Goal: Task Accomplishment & Management: Use online tool/utility

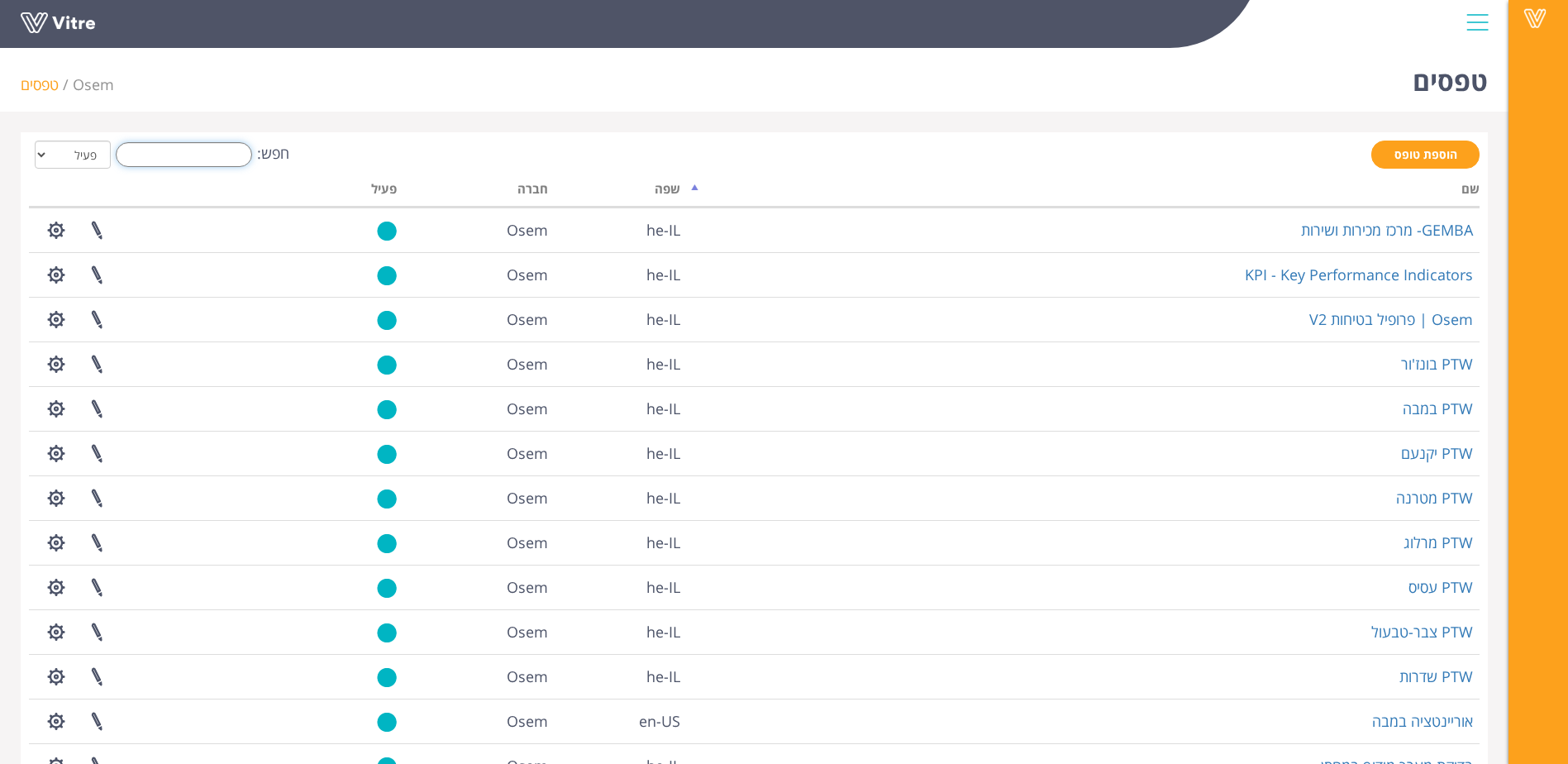
click at [208, 151] on input "חפש:" at bounding box center [184, 154] width 136 height 25
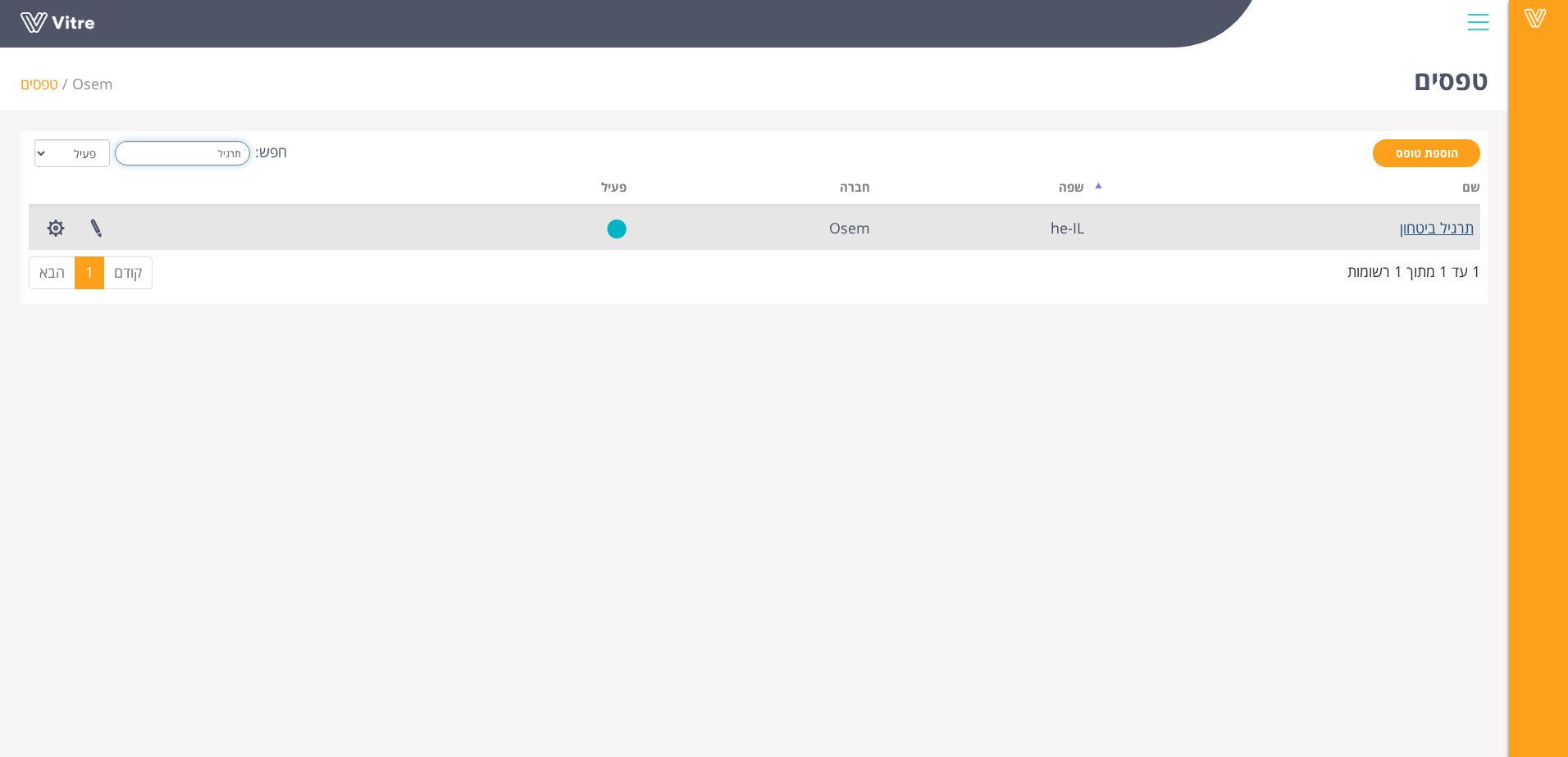
type input "תרגיל"
click at [1443, 234] on link "תרגיל ביטחון" at bounding box center [1437, 228] width 74 height 20
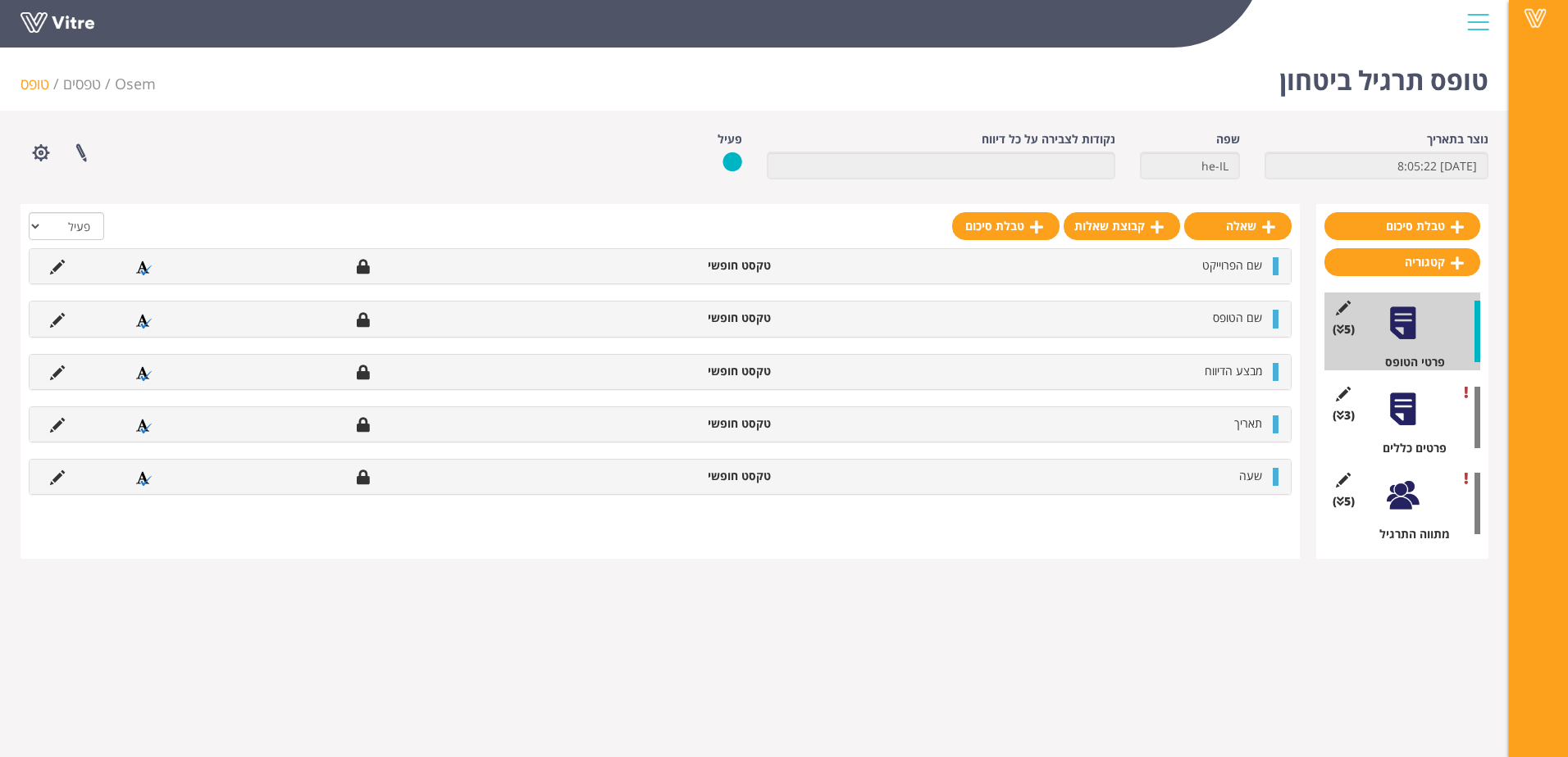
click at [1382, 488] on div "(5 ) מתווה התרגיל" at bounding box center [1402, 504] width 156 height 78
click at [1426, 492] on div "(5 ) מתווה התרגיל" at bounding box center [1402, 504] width 156 height 78
click at [1422, 494] on div "(5 ) מתווה התרגיל" at bounding box center [1402, 504] width 156 height 78
click at [1403, 494] on div at bounding box center [1402, 495] width 37 height 37
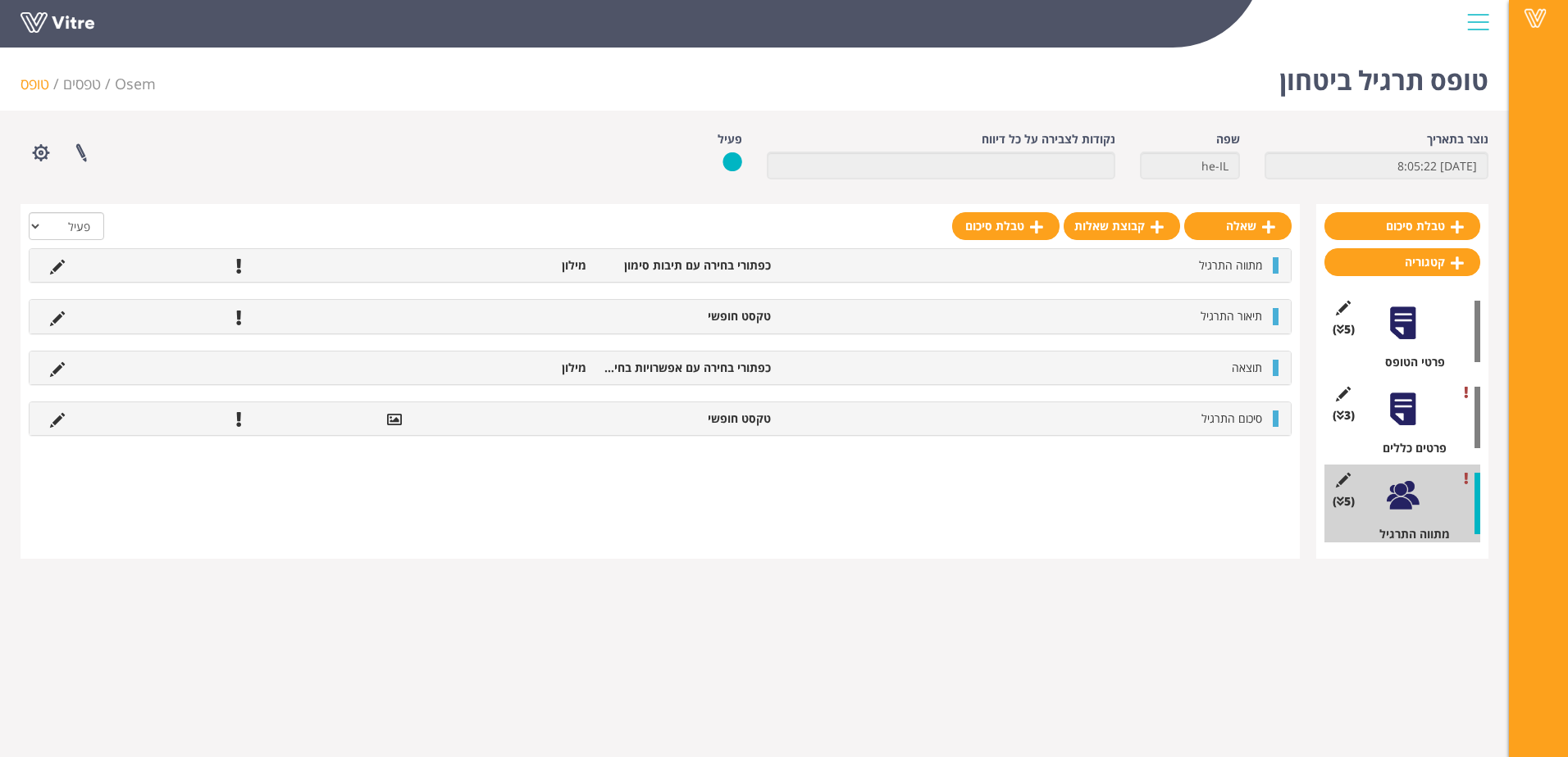
click at [1195, 272] on li "מתווה התרגיל" at bounding box center [1024, 266] width 491 height 16
click at [60, 268] on icon at bounding box center [57, 267] width 14 height 14
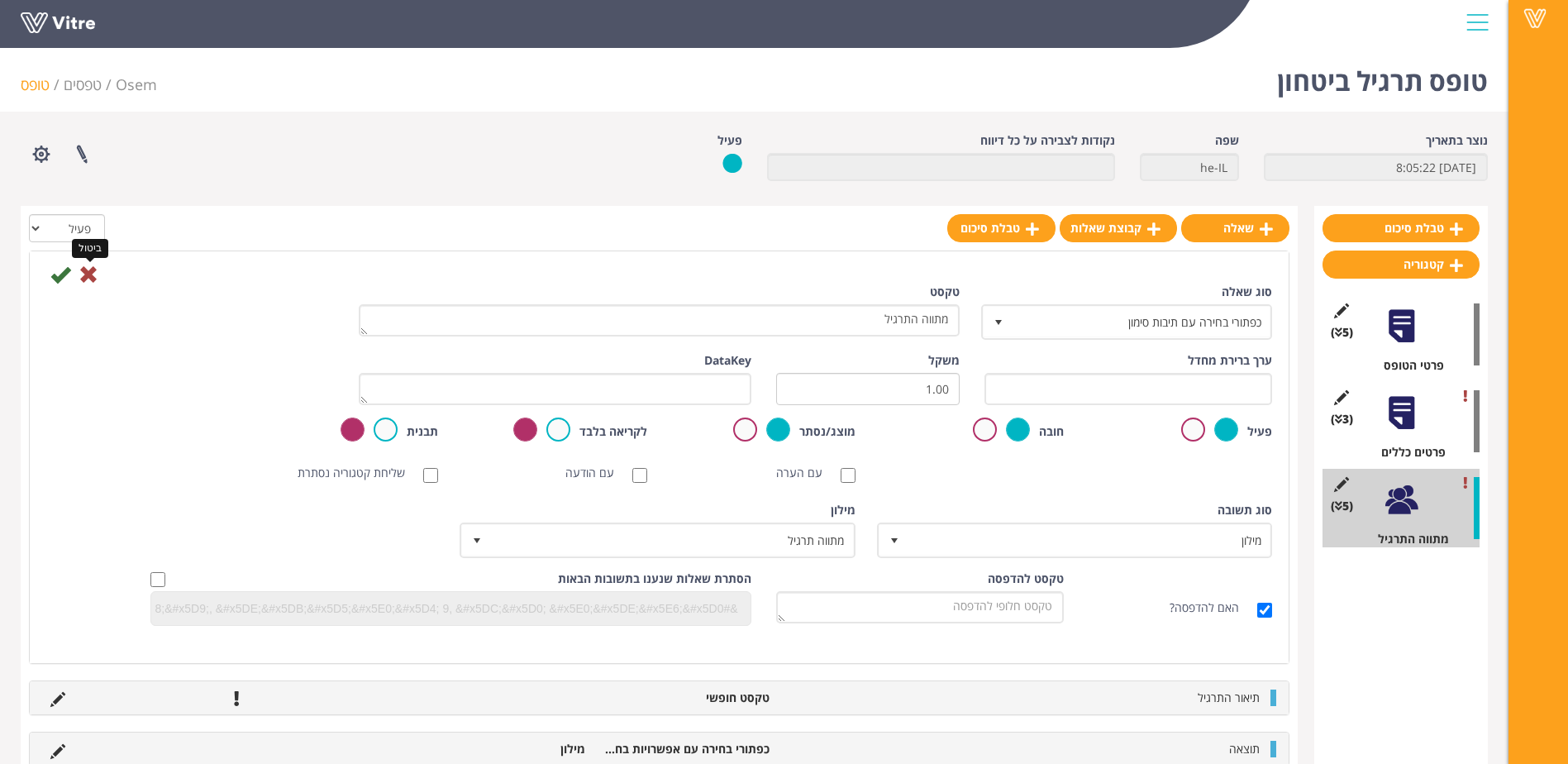
click at [87, 282] on icon at bounding box center [88, 275] width 20 height 20
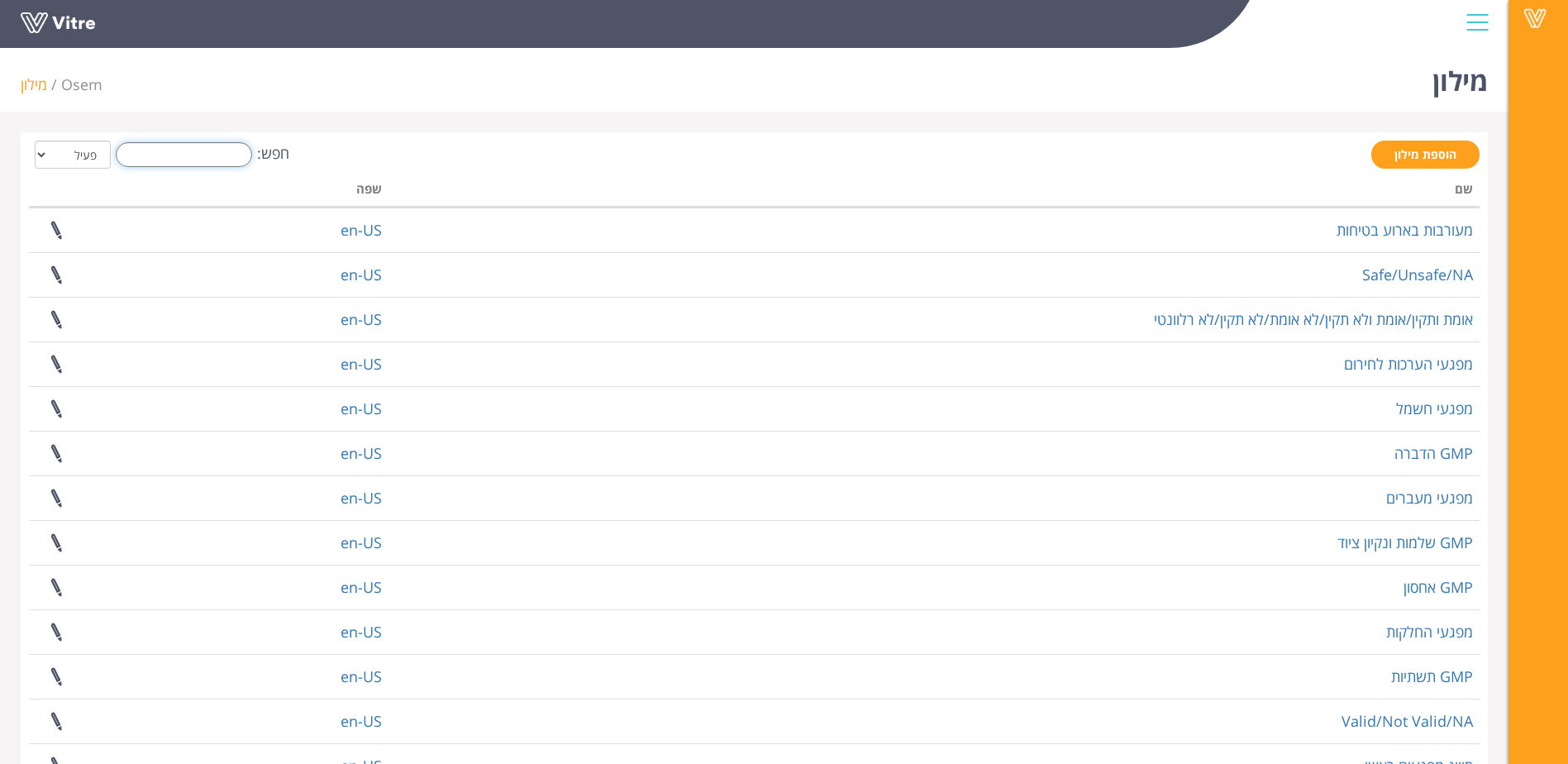
click at [233, 165] on input "חפש:" at bounding box center [184, 154] width 136 height 25
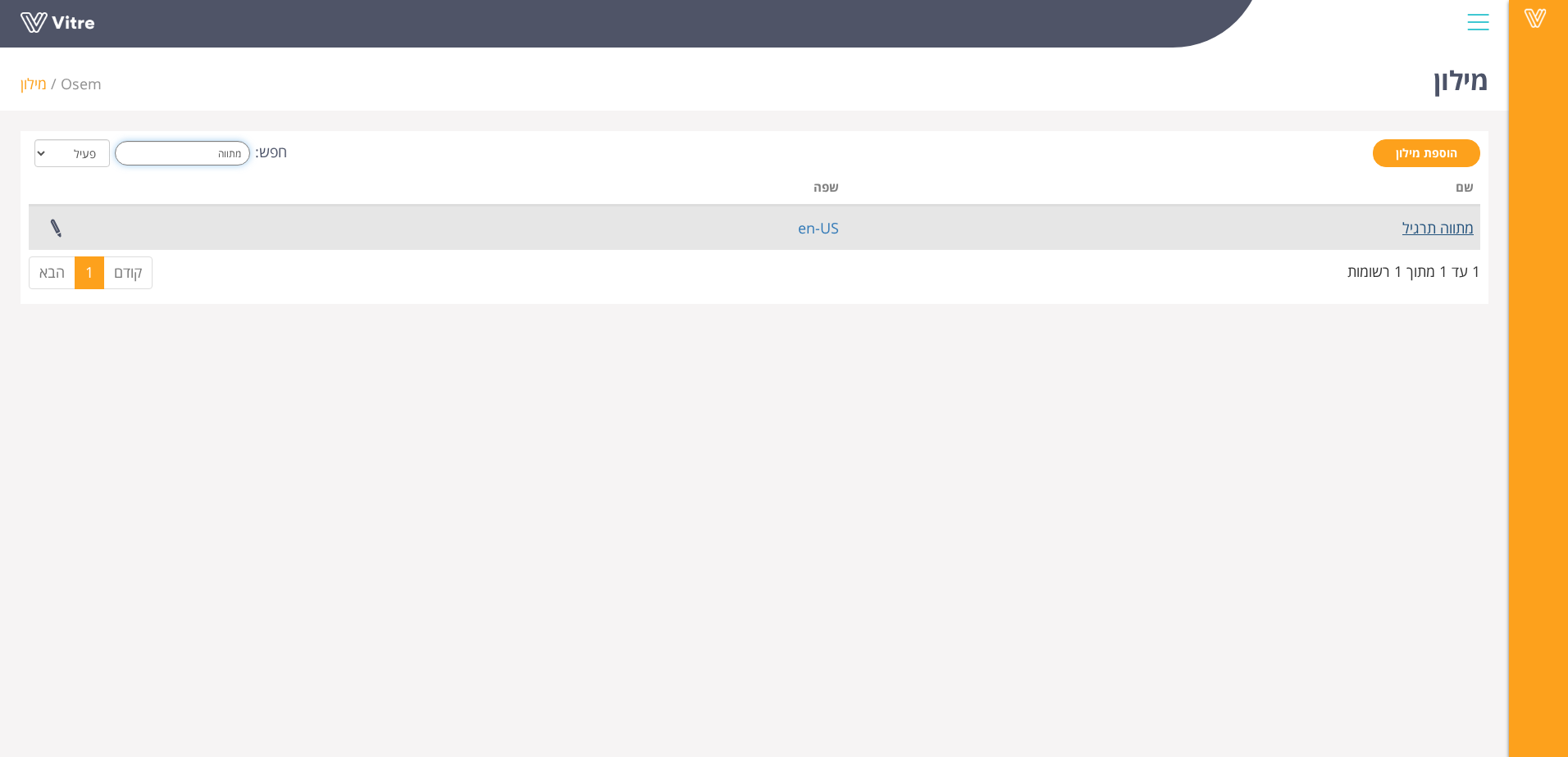
type input "מתווה"
click at [1445, 230] on link "מתווה תרגיל" at bounding box center [1437, 228] width 71 height 20
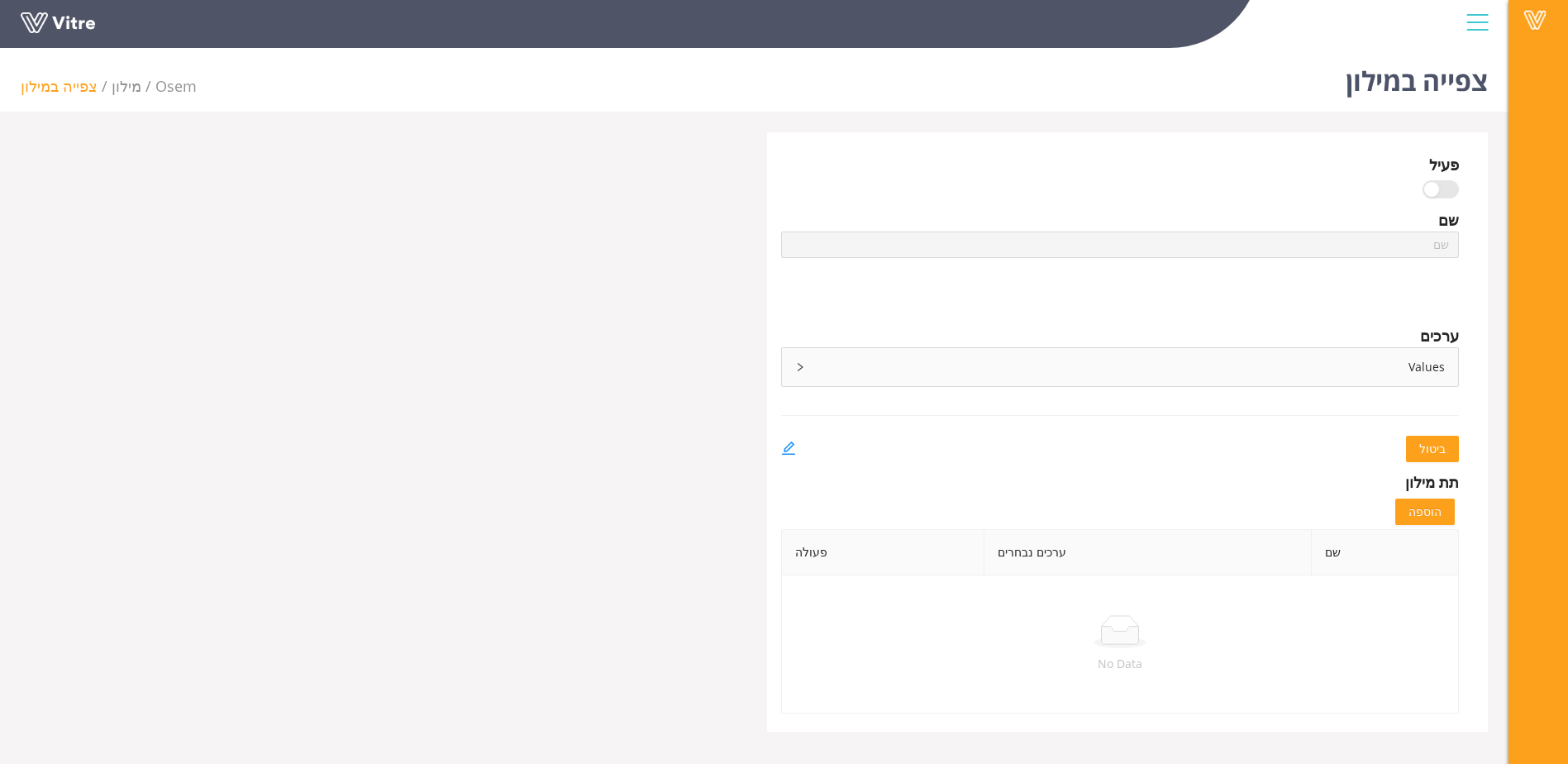
scroll to position [41, 0]
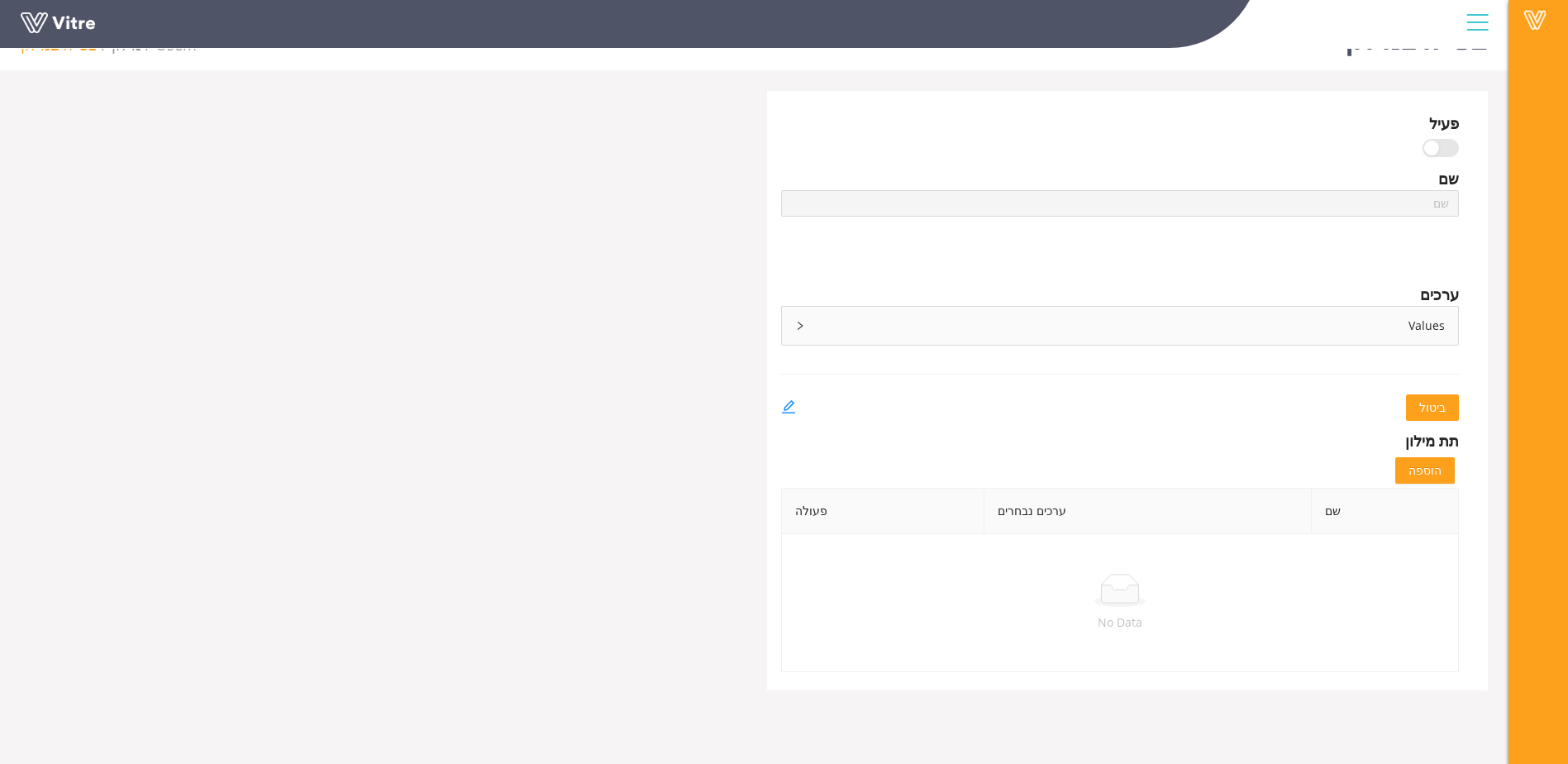
type input "מתווה תרגיל"
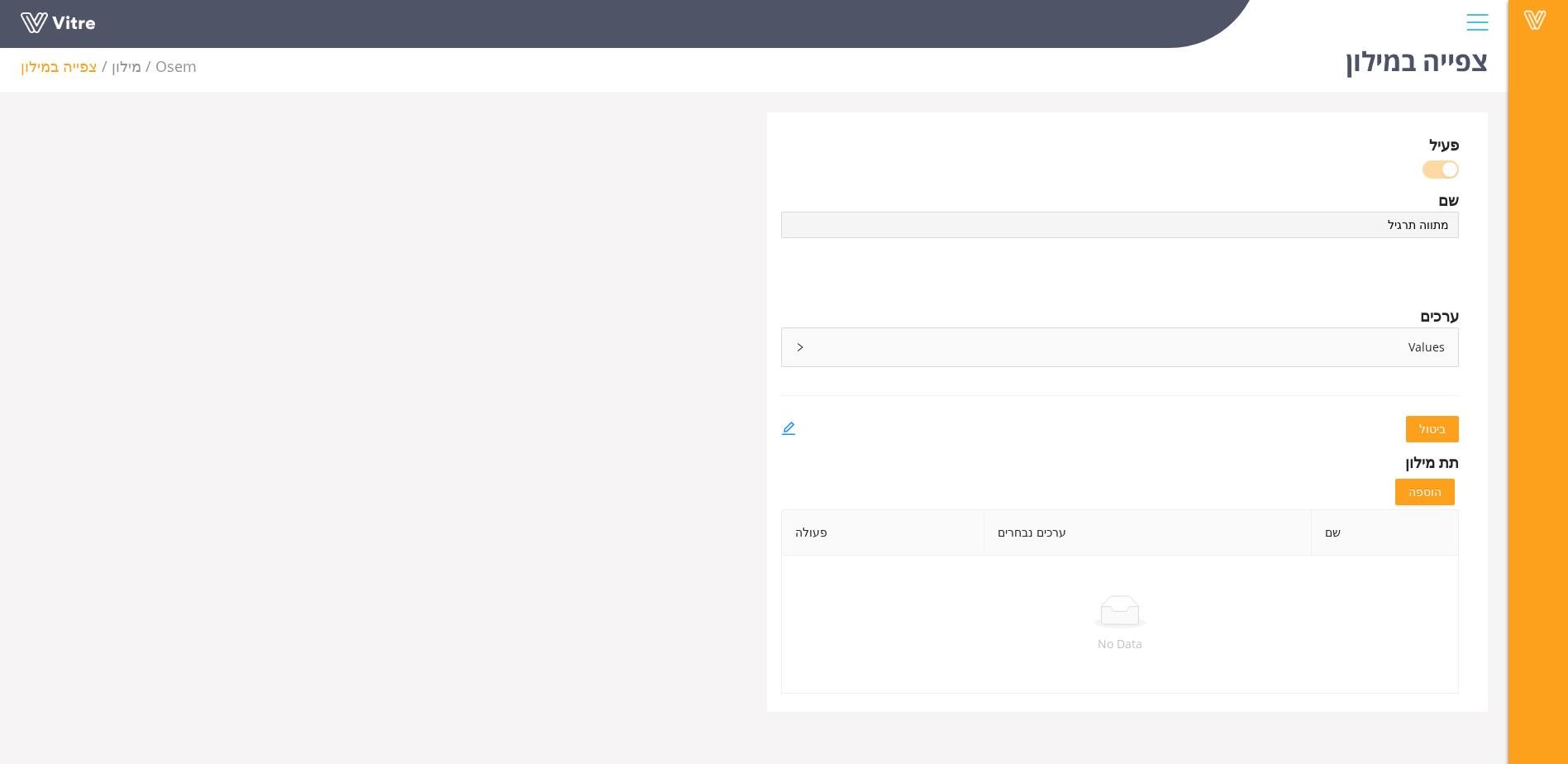
scroll to position [0, 0]
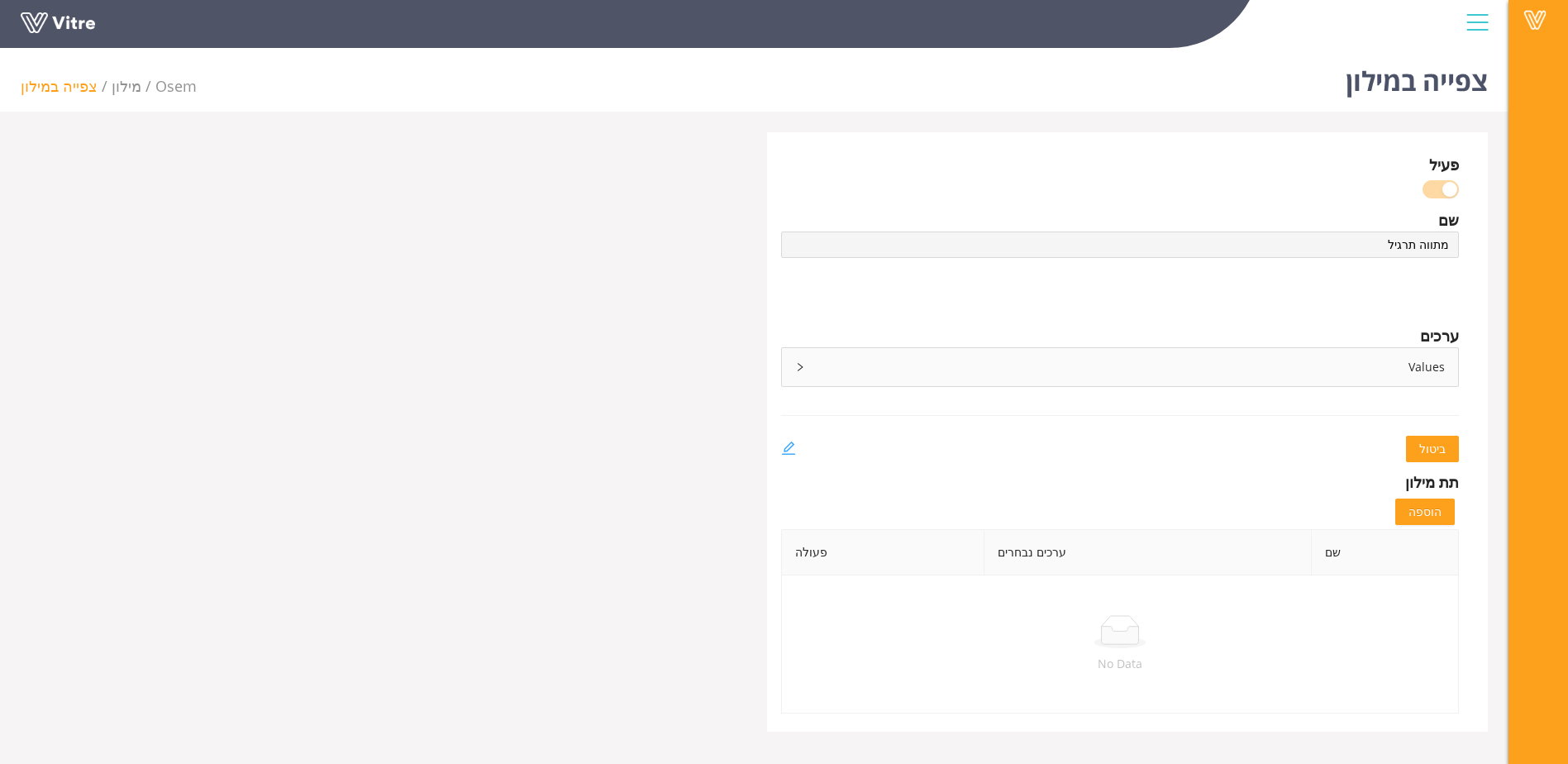
click at [794, 445] on icon "edit" at bounding box center [789, 448] width 15 height 15
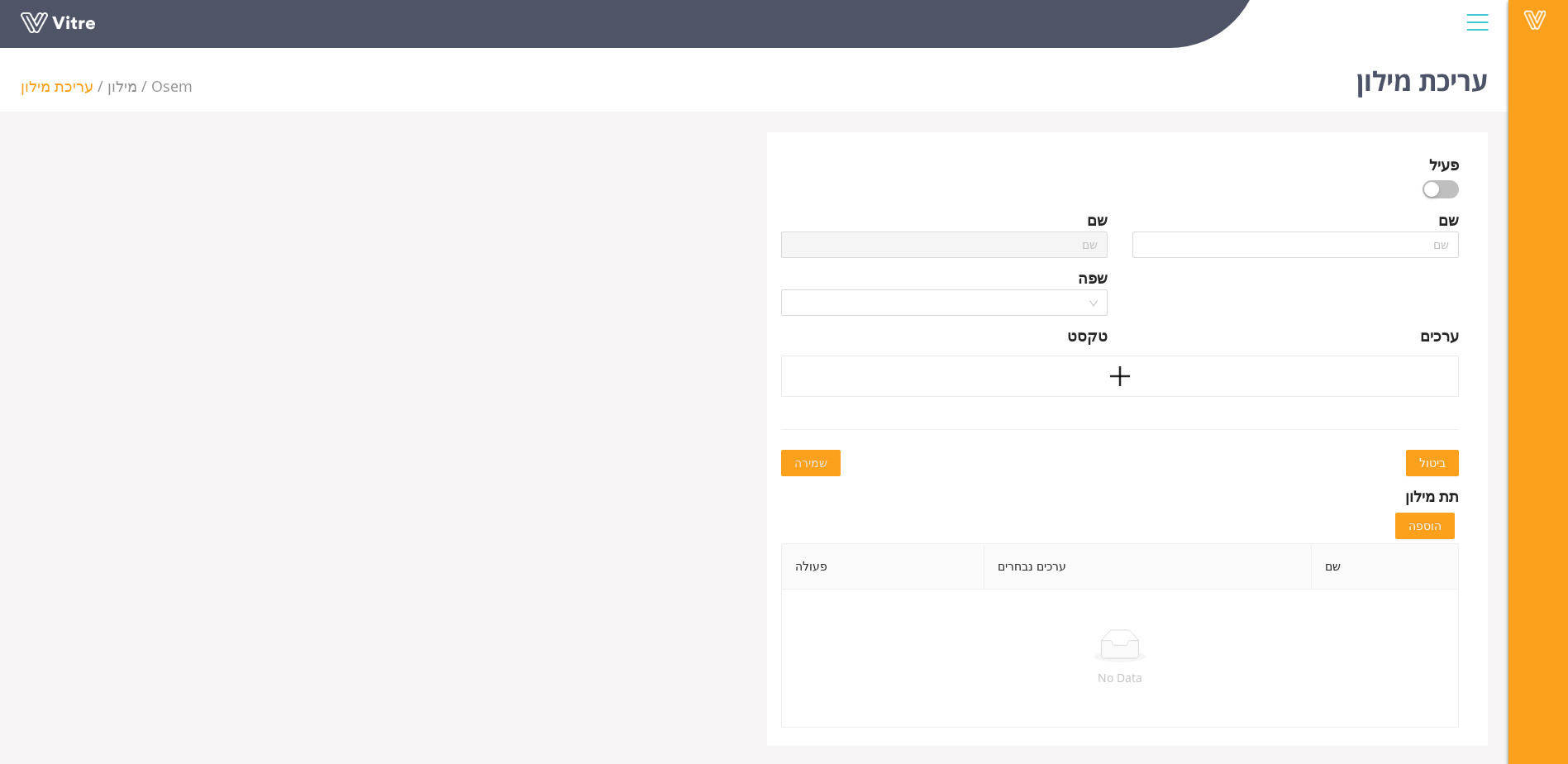
type input "מתווה תרגיל"
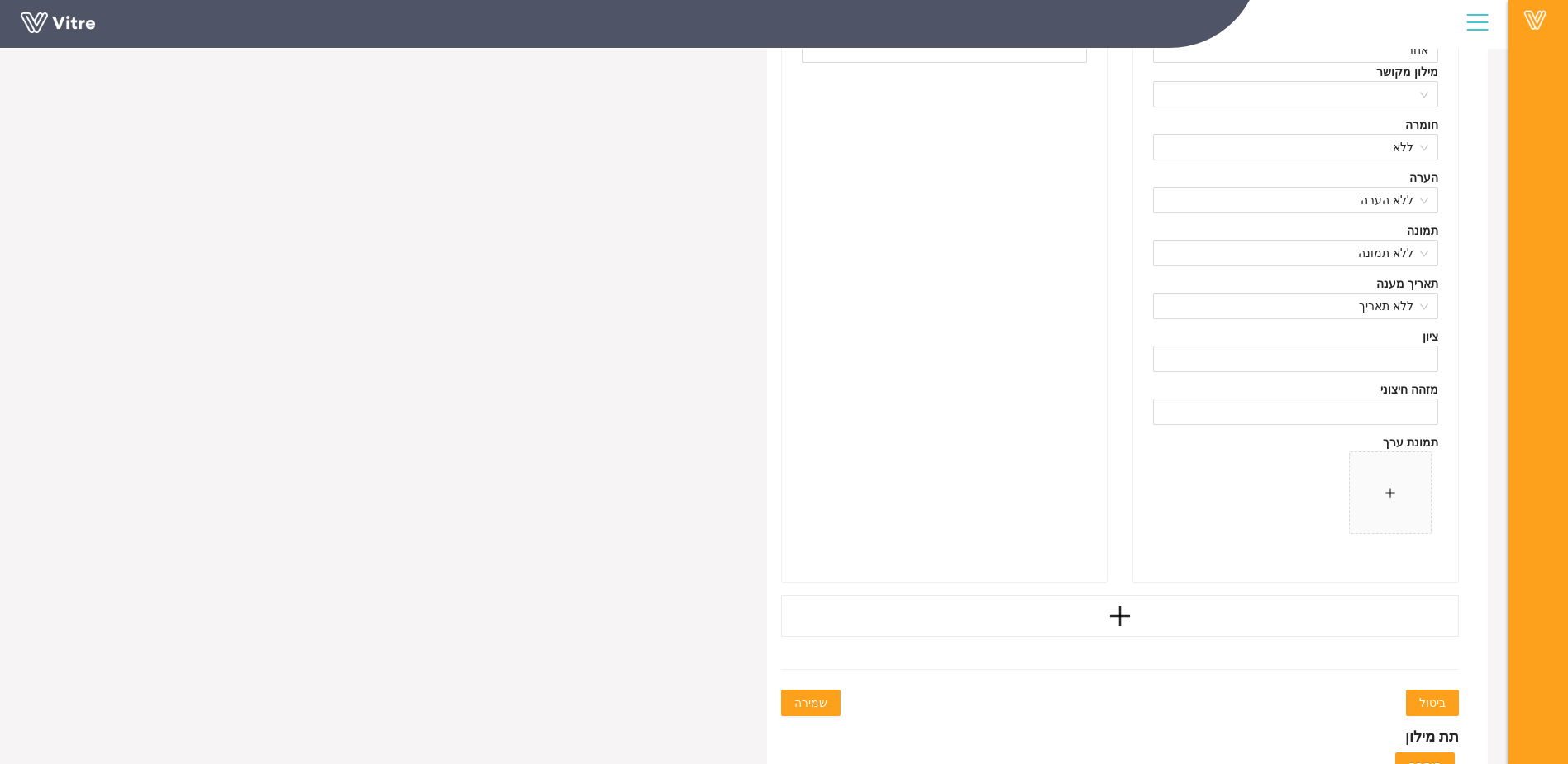
scroll to position [6935, 0]
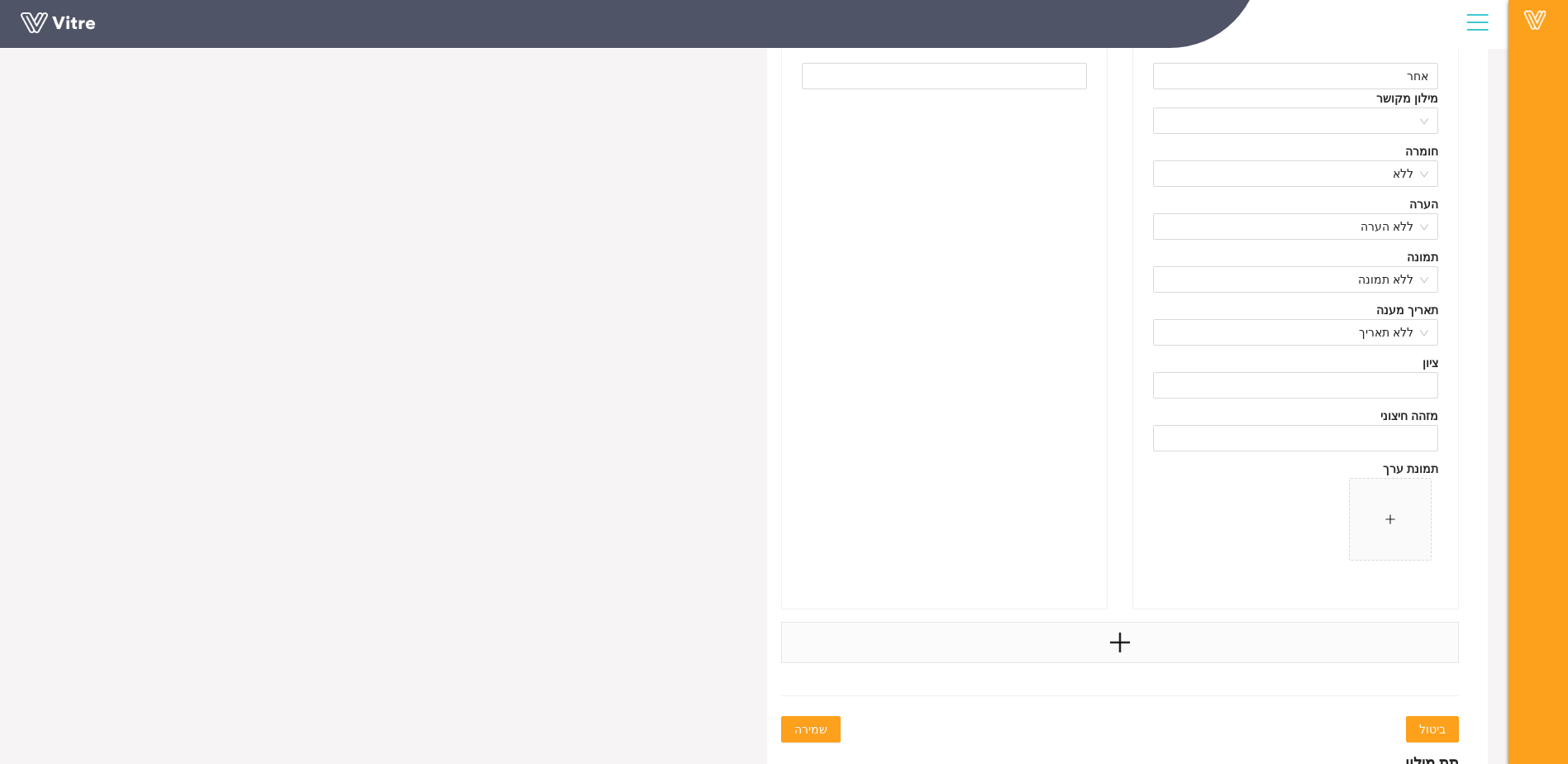
click at [1119, 645] on icon "plus" at bounding box center [1120, 642] width 25 height 25
click at [1346, 675] on input "text" at bounding box center [1296, 676] width 285 height 26
click at [1378, 673] on input "ניסיון הונאה" at bounding box center [1296, 676] width 285 height 26
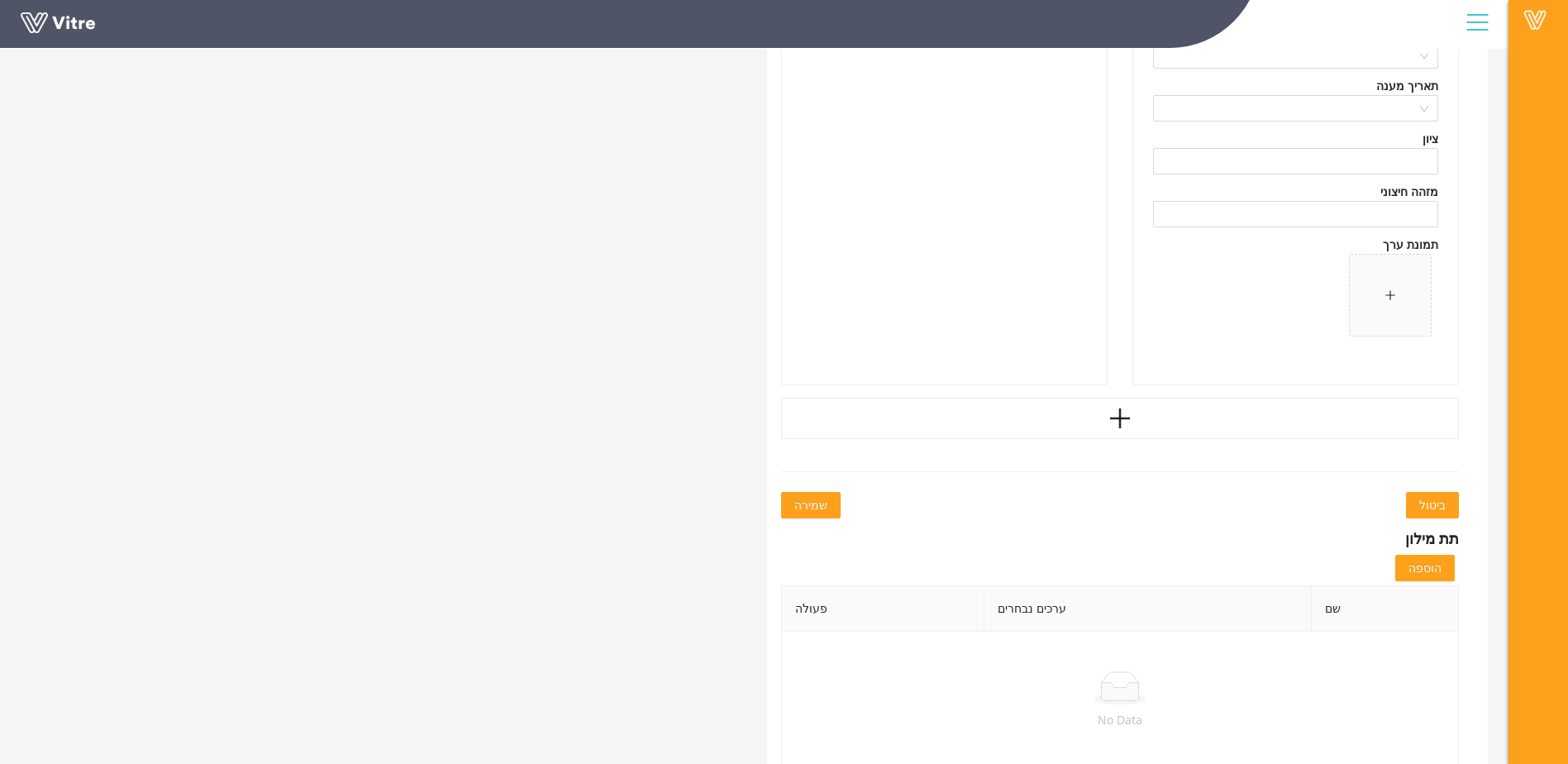
scroll to position [7783, 0]
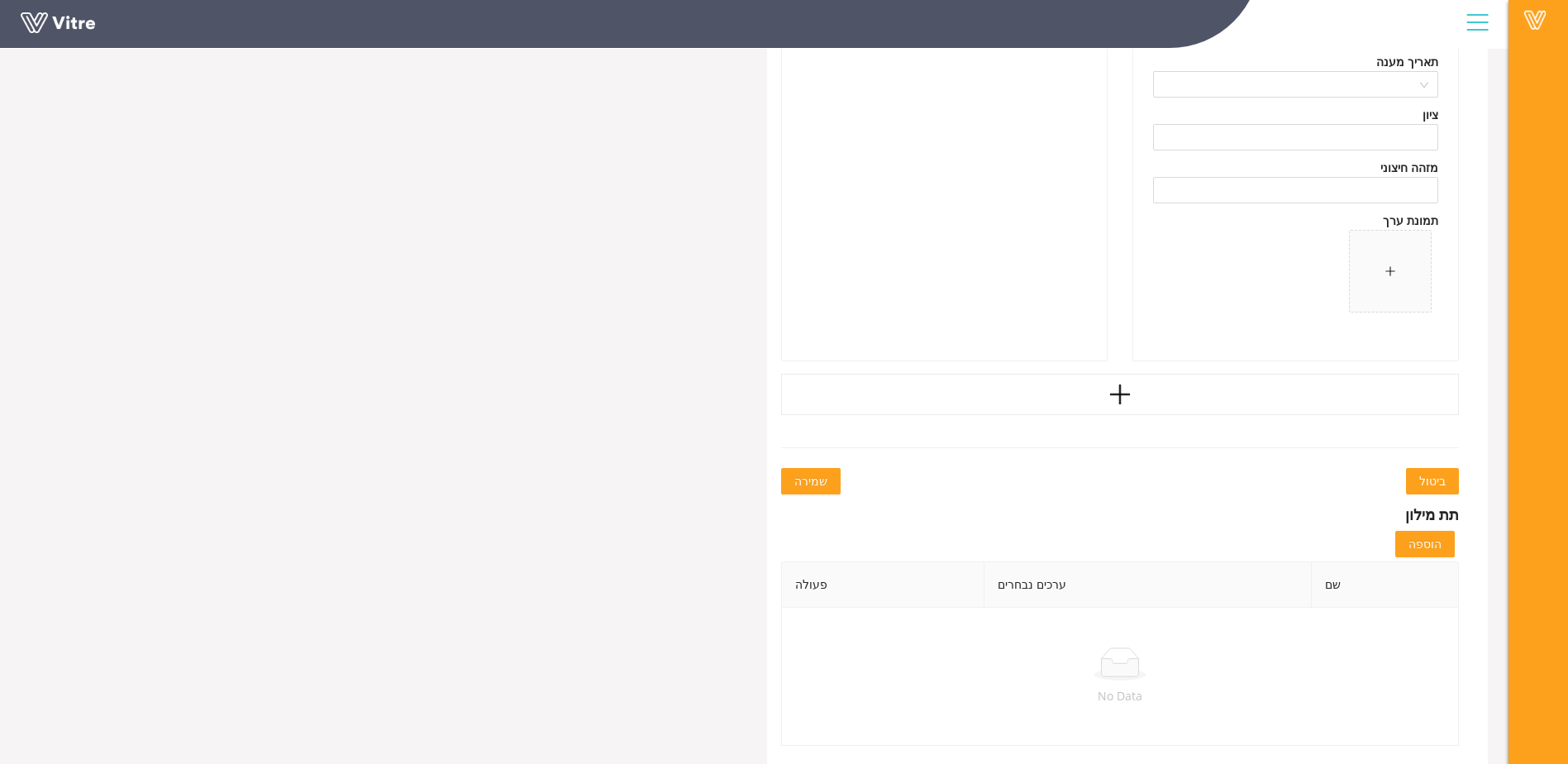
type input "ניסיון הונאה"
click at [806, 469] on button "שמירה" at bounding box center [811, 481] width 59 height 26
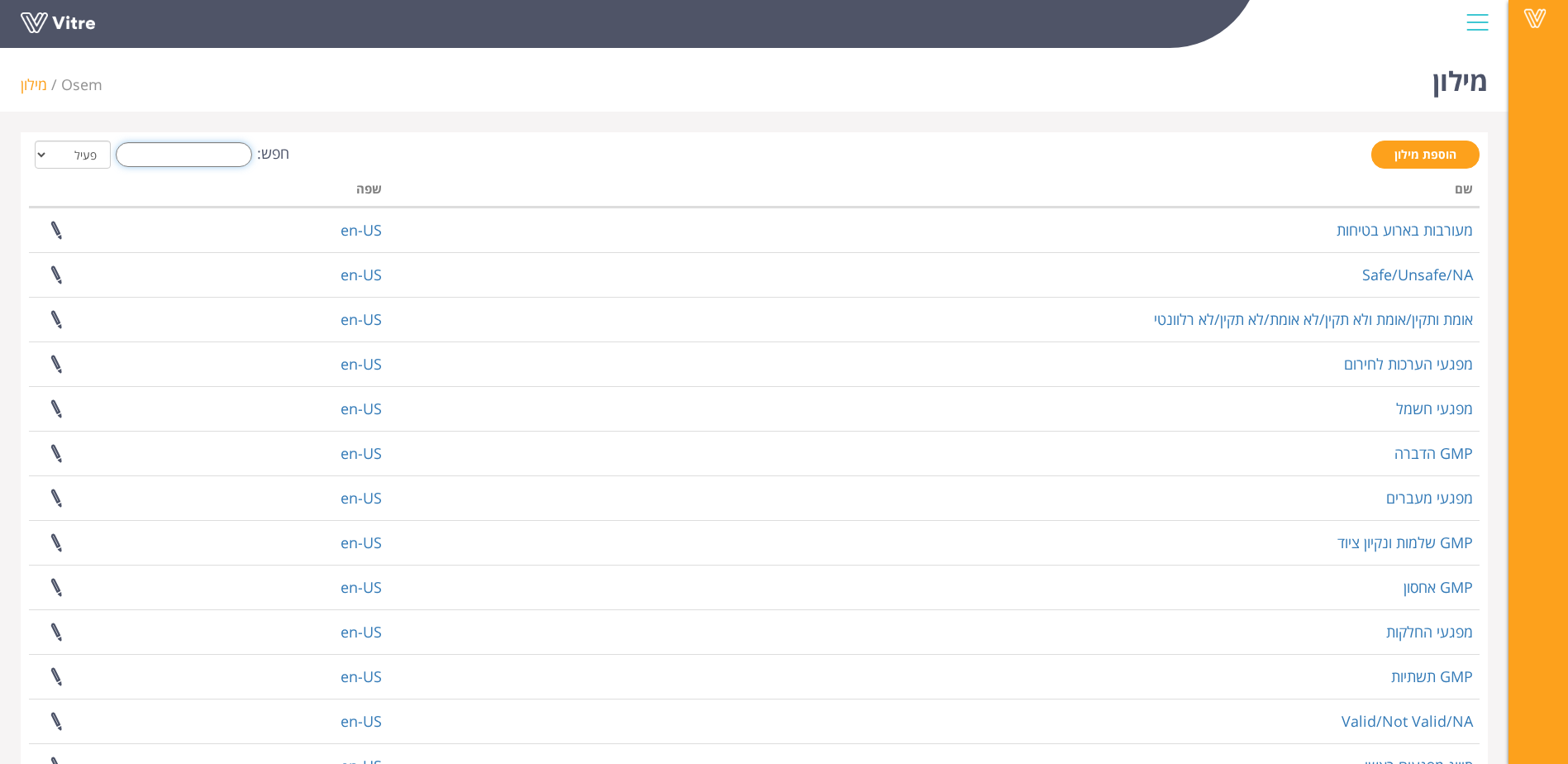
click at [159, 151] on input "חפש:" at bounding box center [184, 154] width 136 height 25
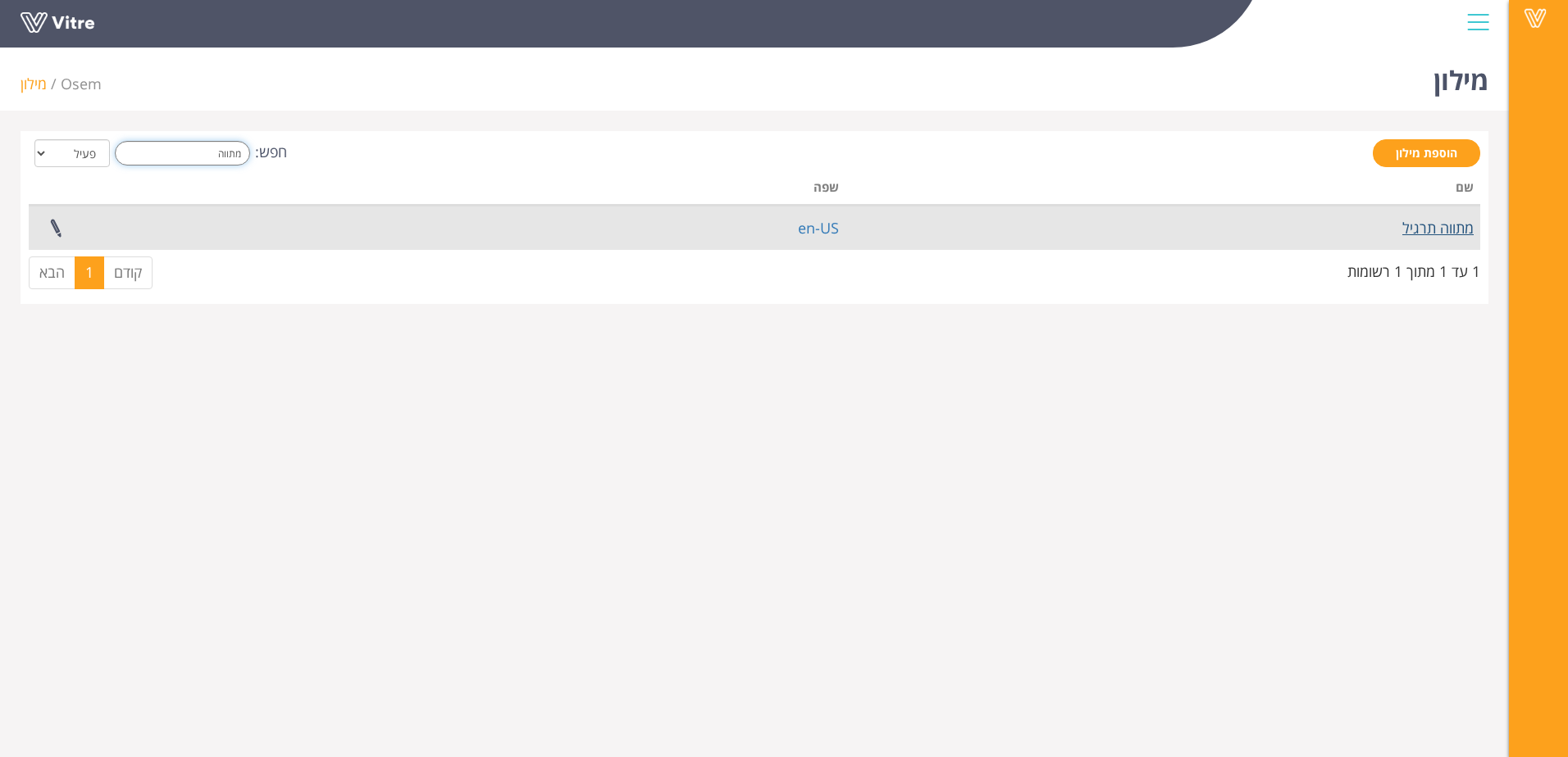
type input "מתווה"
click at [573, 218] on link "מתווה תרגיל" at bounding box center [1437, 228] width 71 height 20
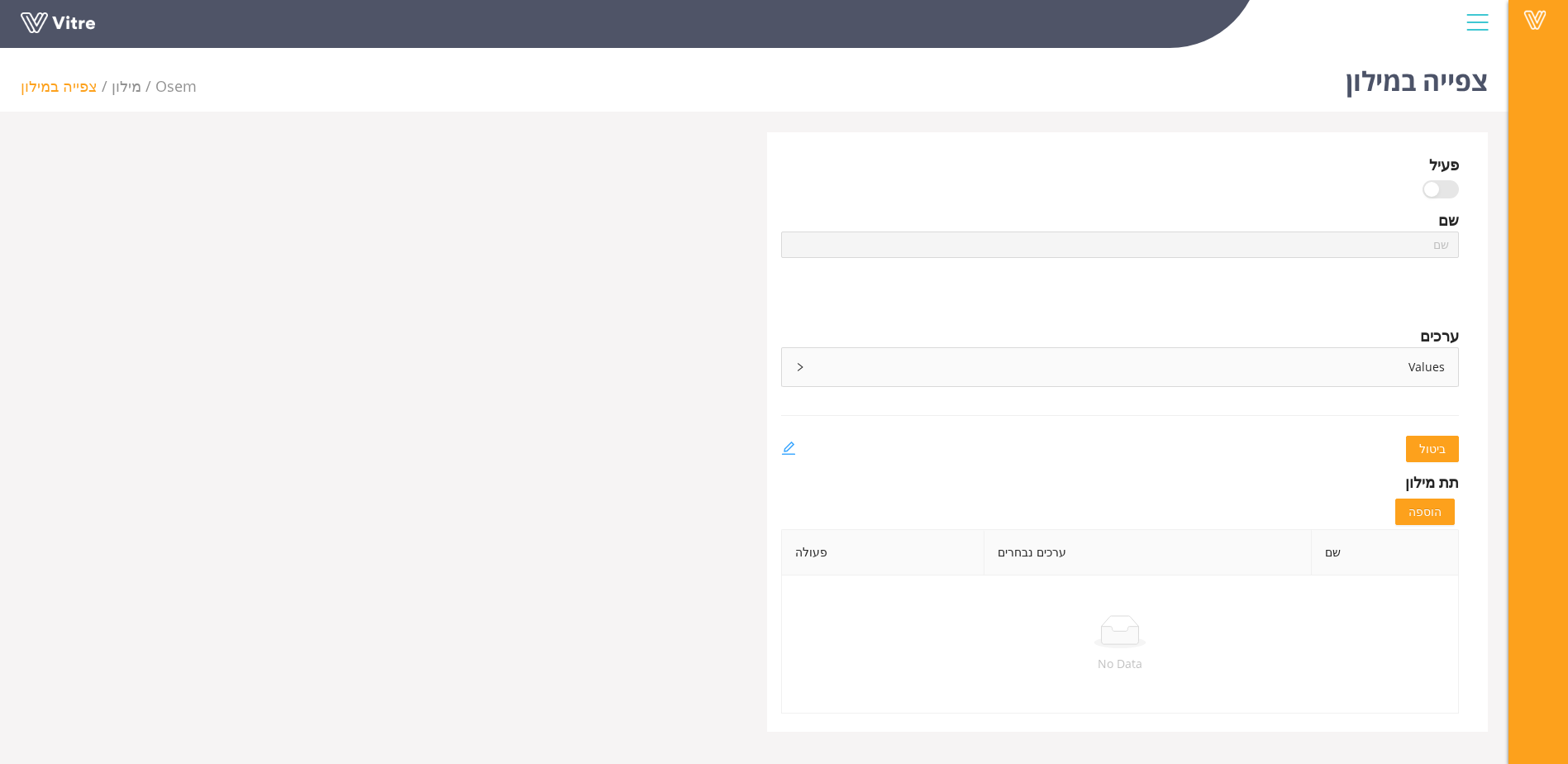
type input "מתווה תרגיל"
click at [784, 451] on icon "edit" at bounding box center [788, 448] width 14 height 14
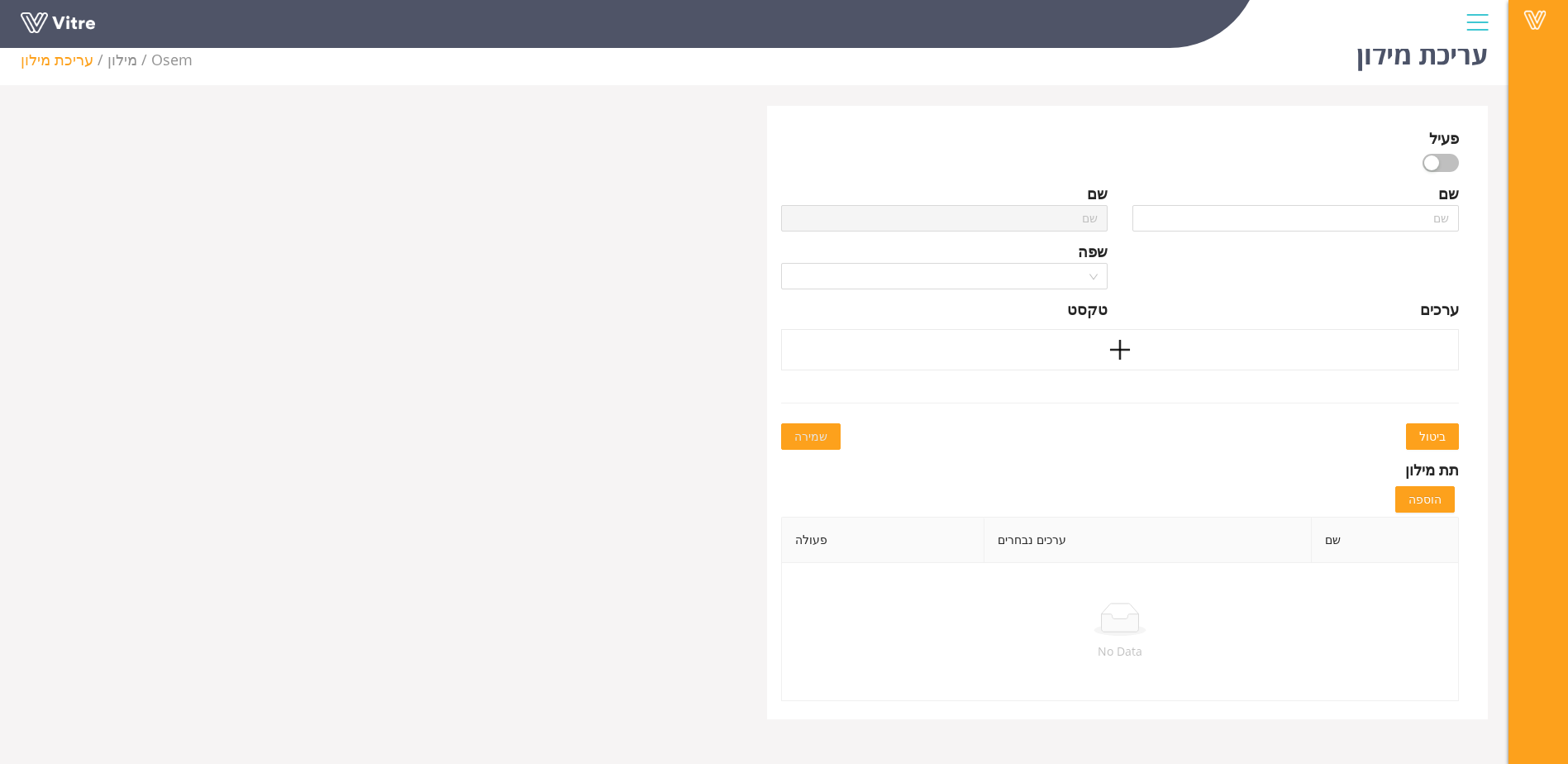
type input "מתווה תרגיל"
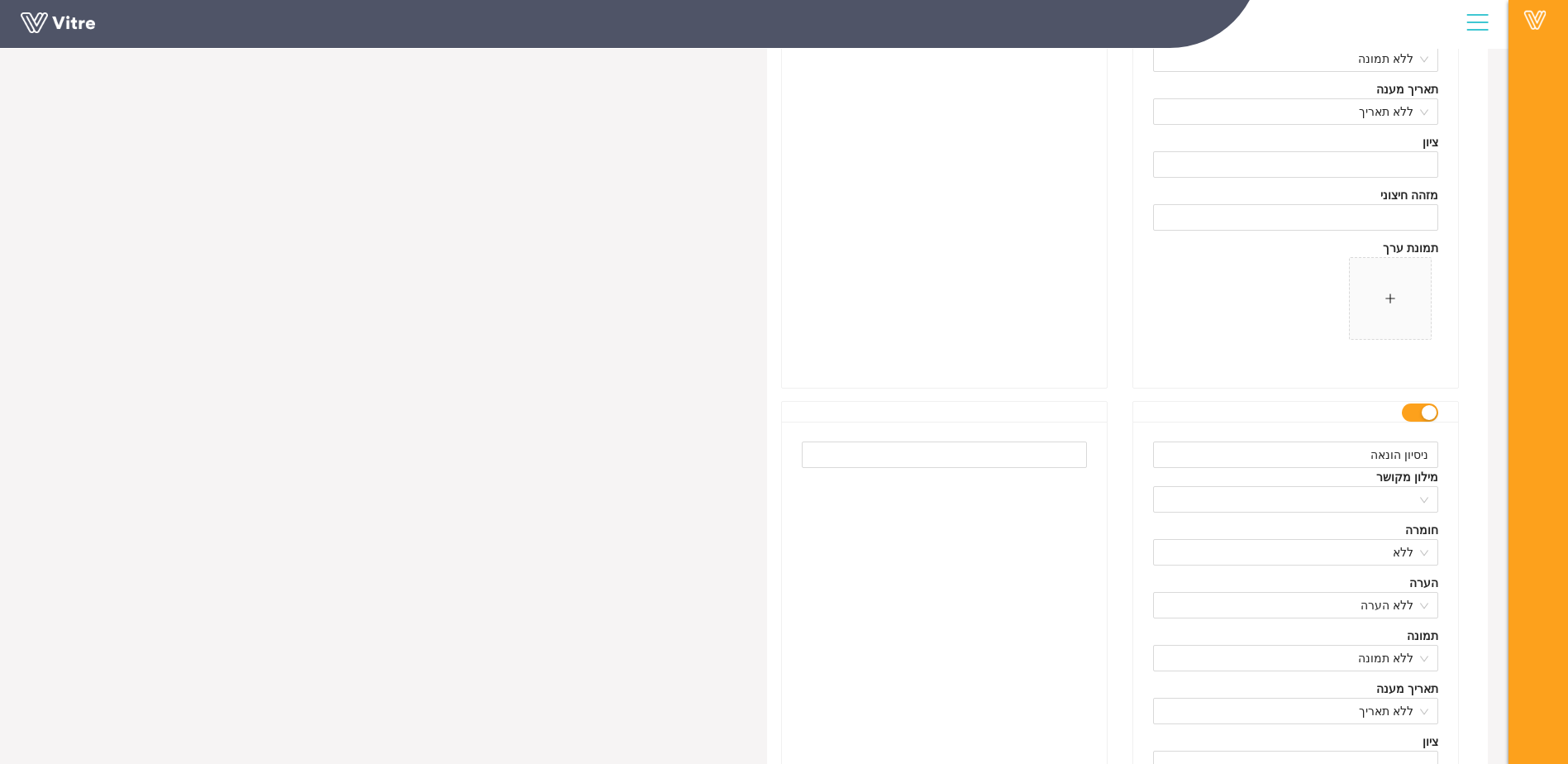
scroll to position [6825, 0]
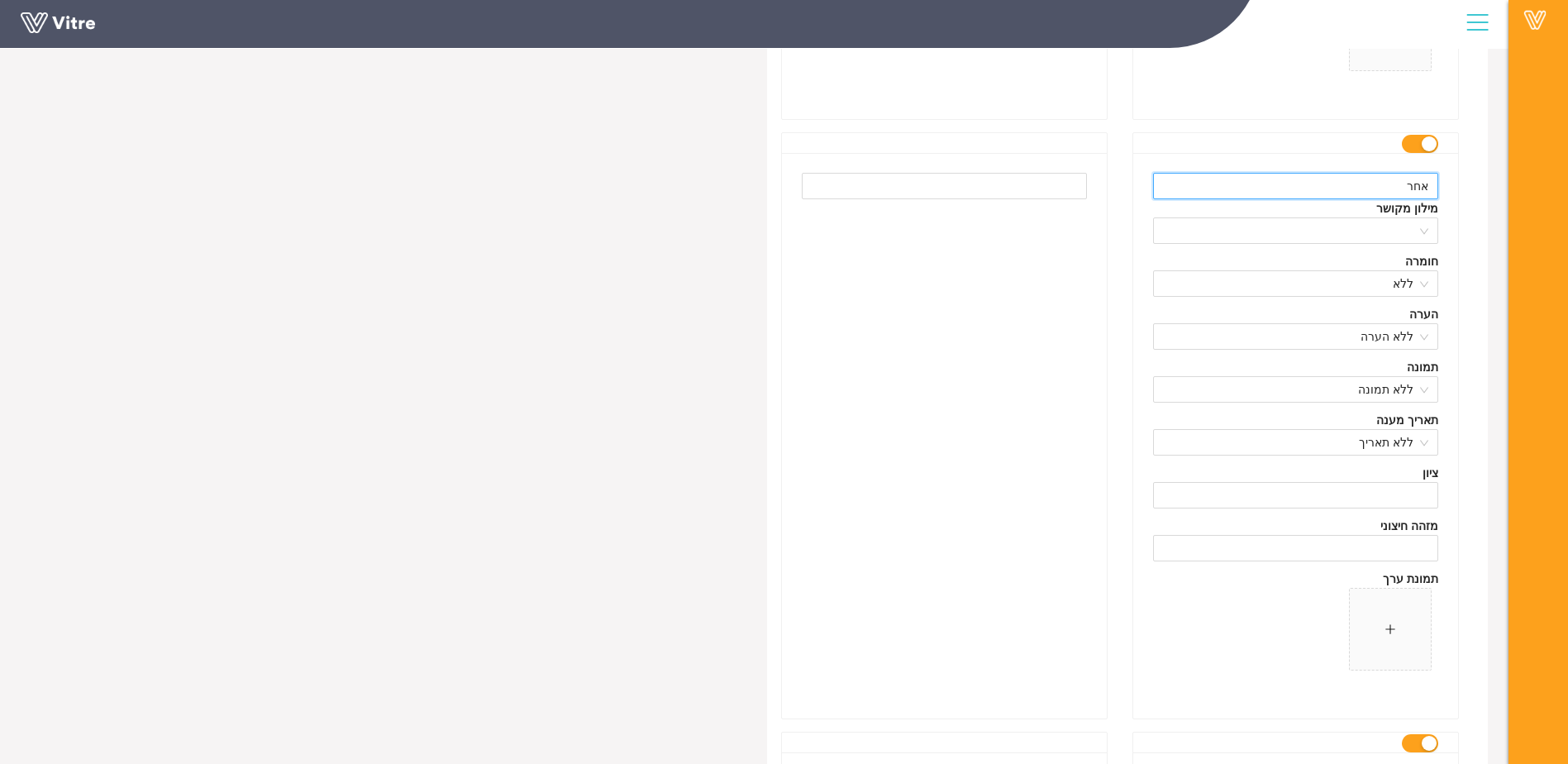
click at [1411, 180] on input "אחר" at bounding box center [1296, 186] width 285 height 26
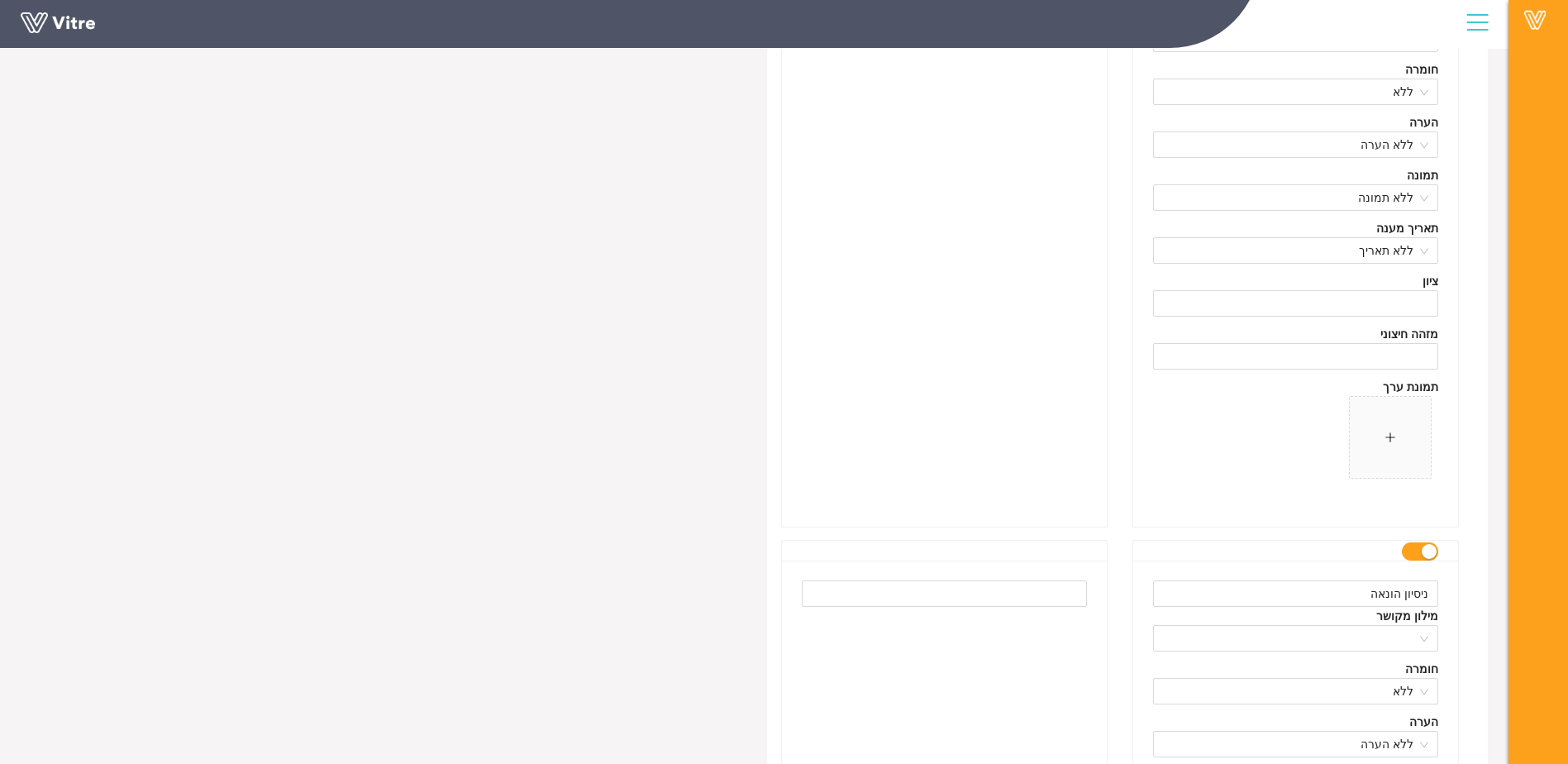
scroll to position [7321, 0]
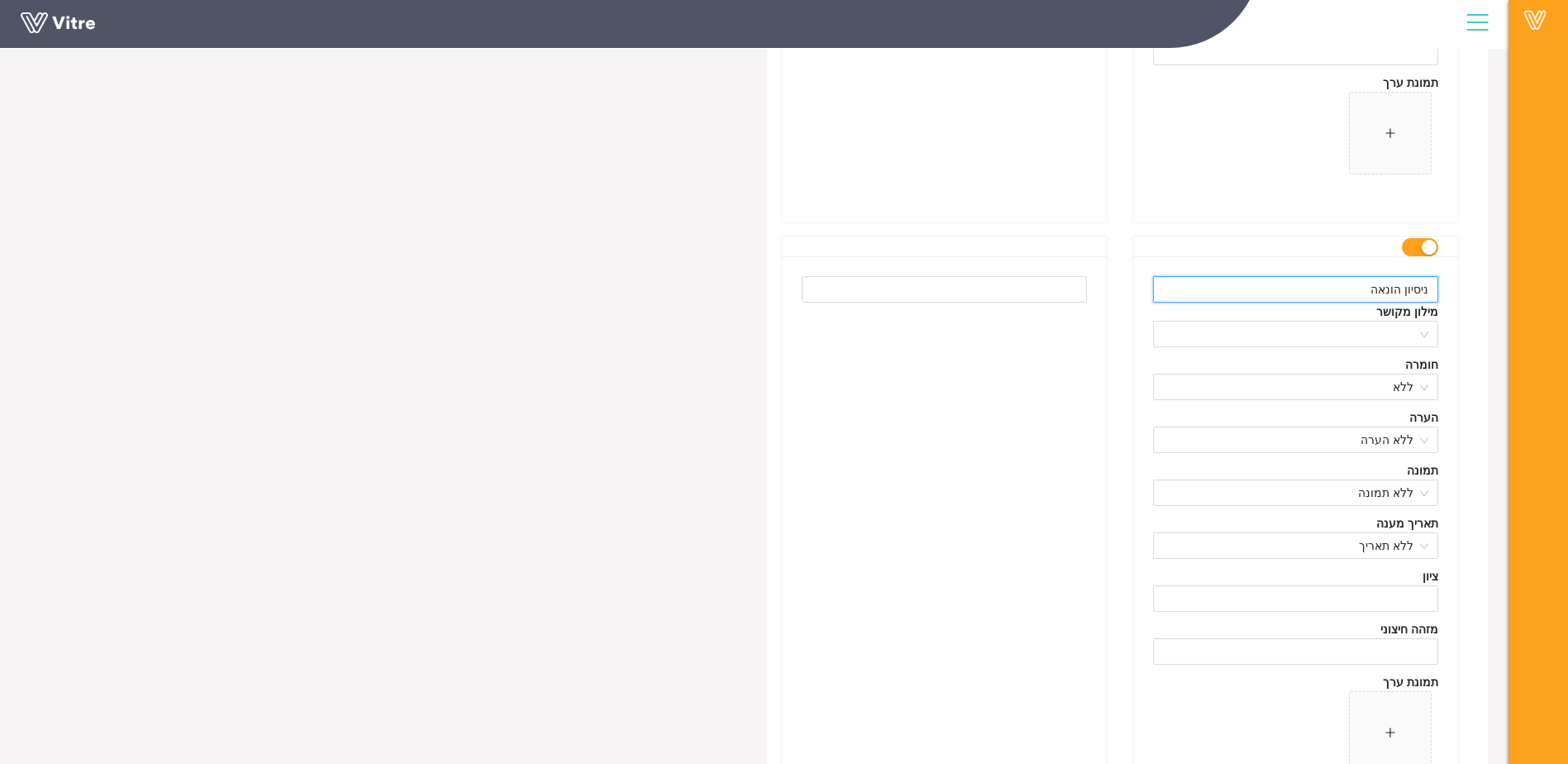
click at [1393, 289] on input "ניסיון הונאה" at bounding box center [1296, 289] width 285 height 26
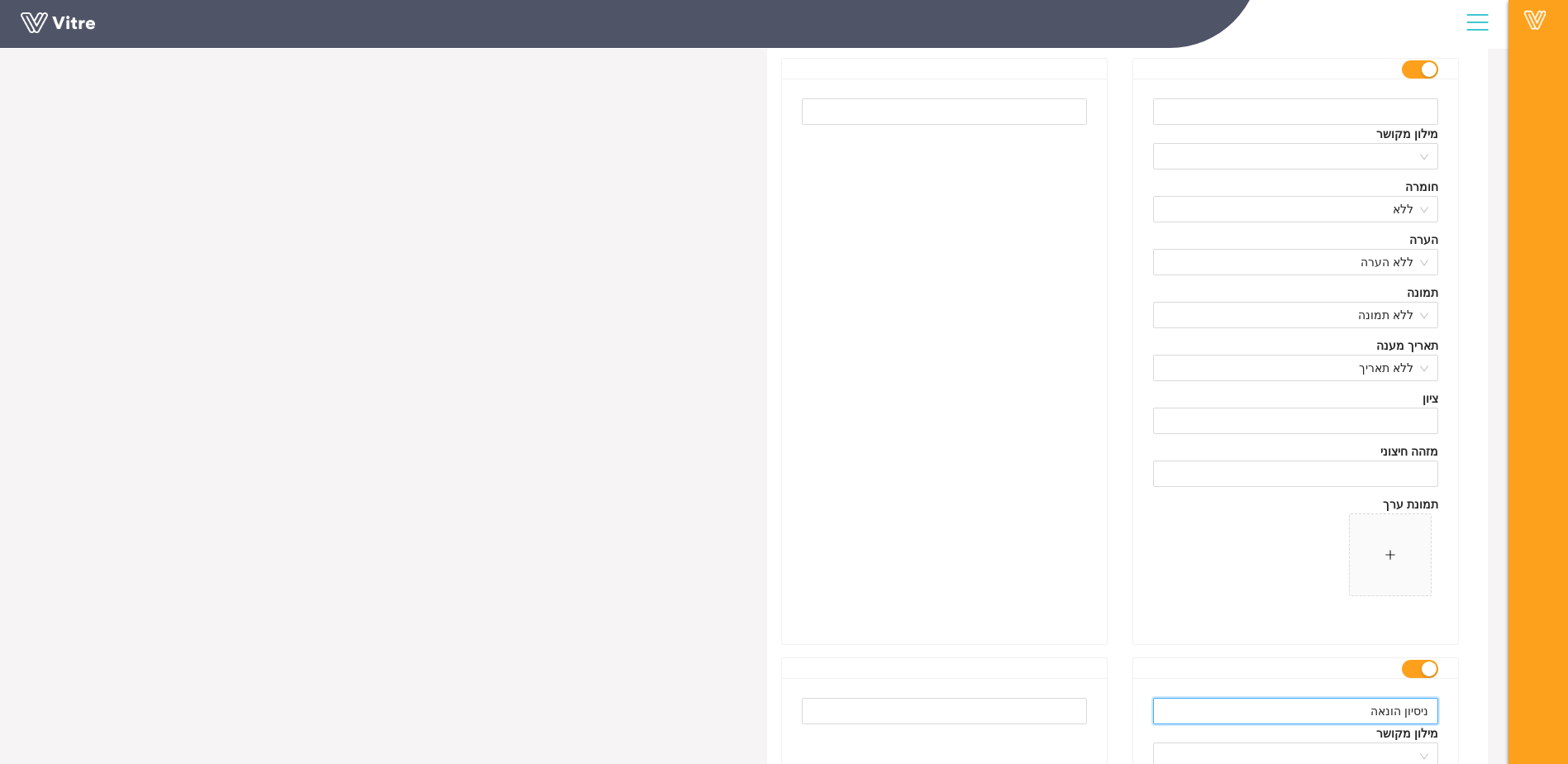
scroll to position [6825, 0]
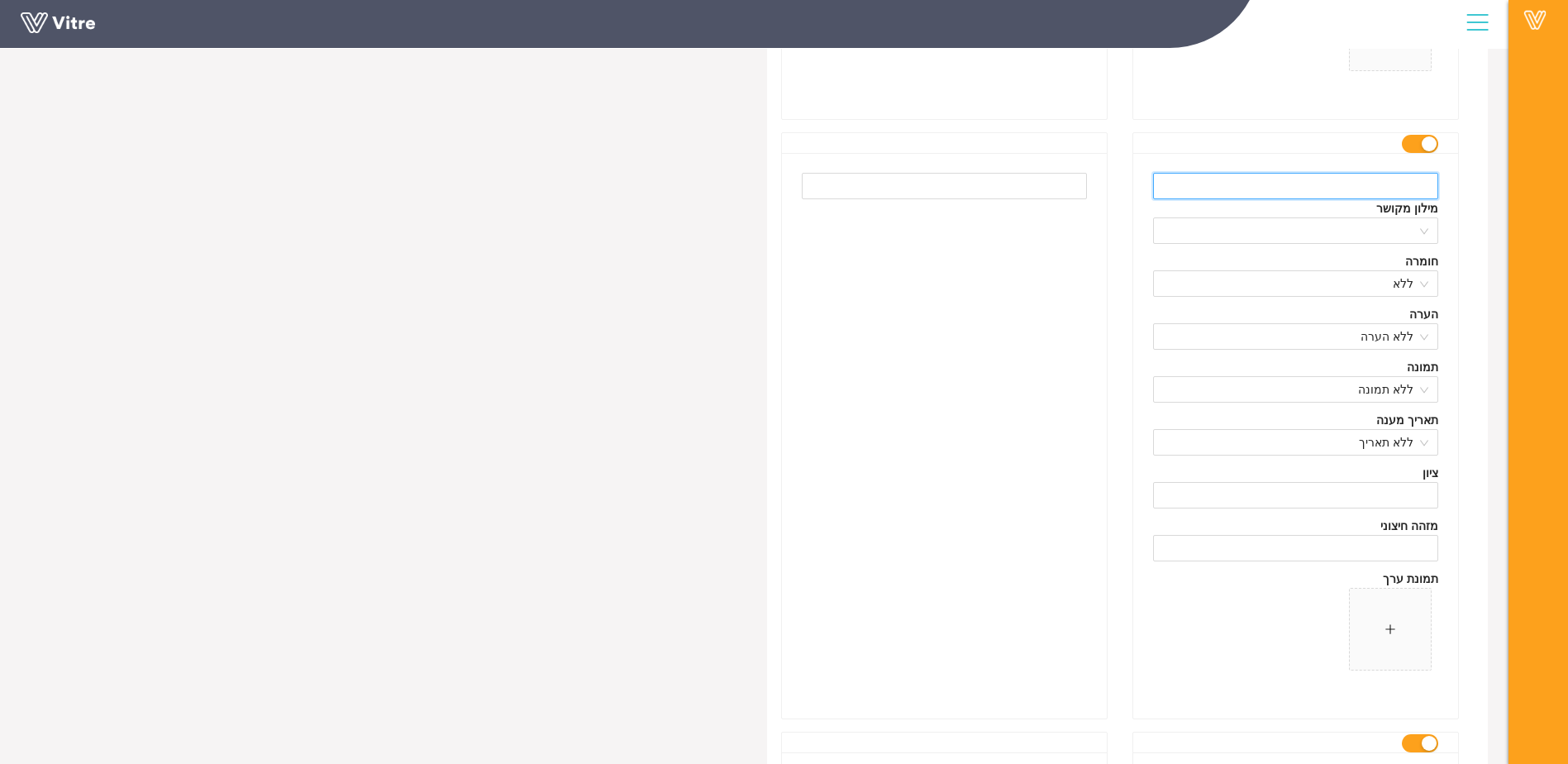
click at [1396, 184] on input "text" at bounding box center [1296, 186] width 285 height 26
paste input "ניסיון הונאה"
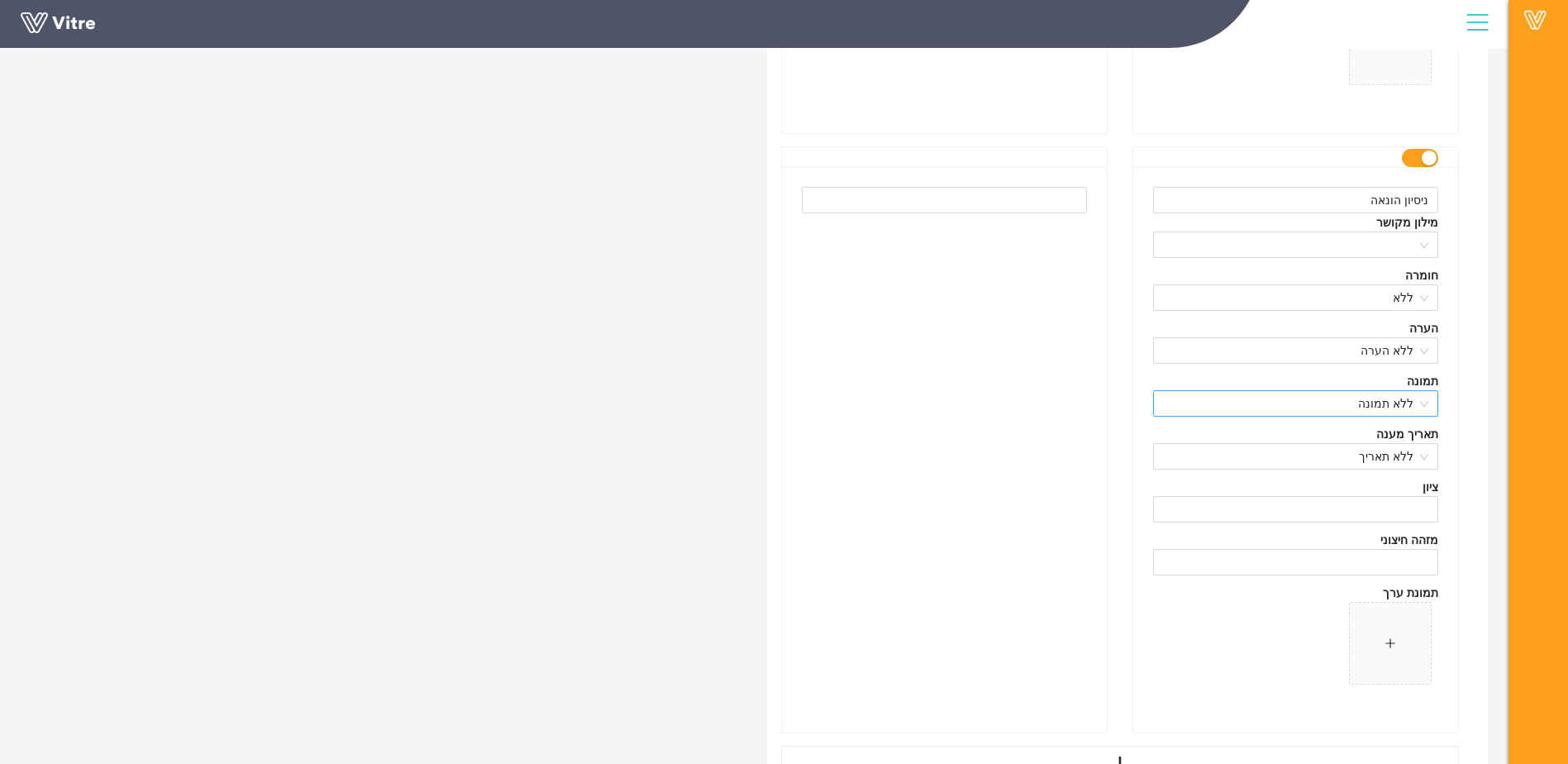
scroll to position [7404, 0]
type input "ניסיון הונאה"
click at [1395, 212] on input "ניסיון הונאה" at bounding box center [1296, 206] width 285 height 26
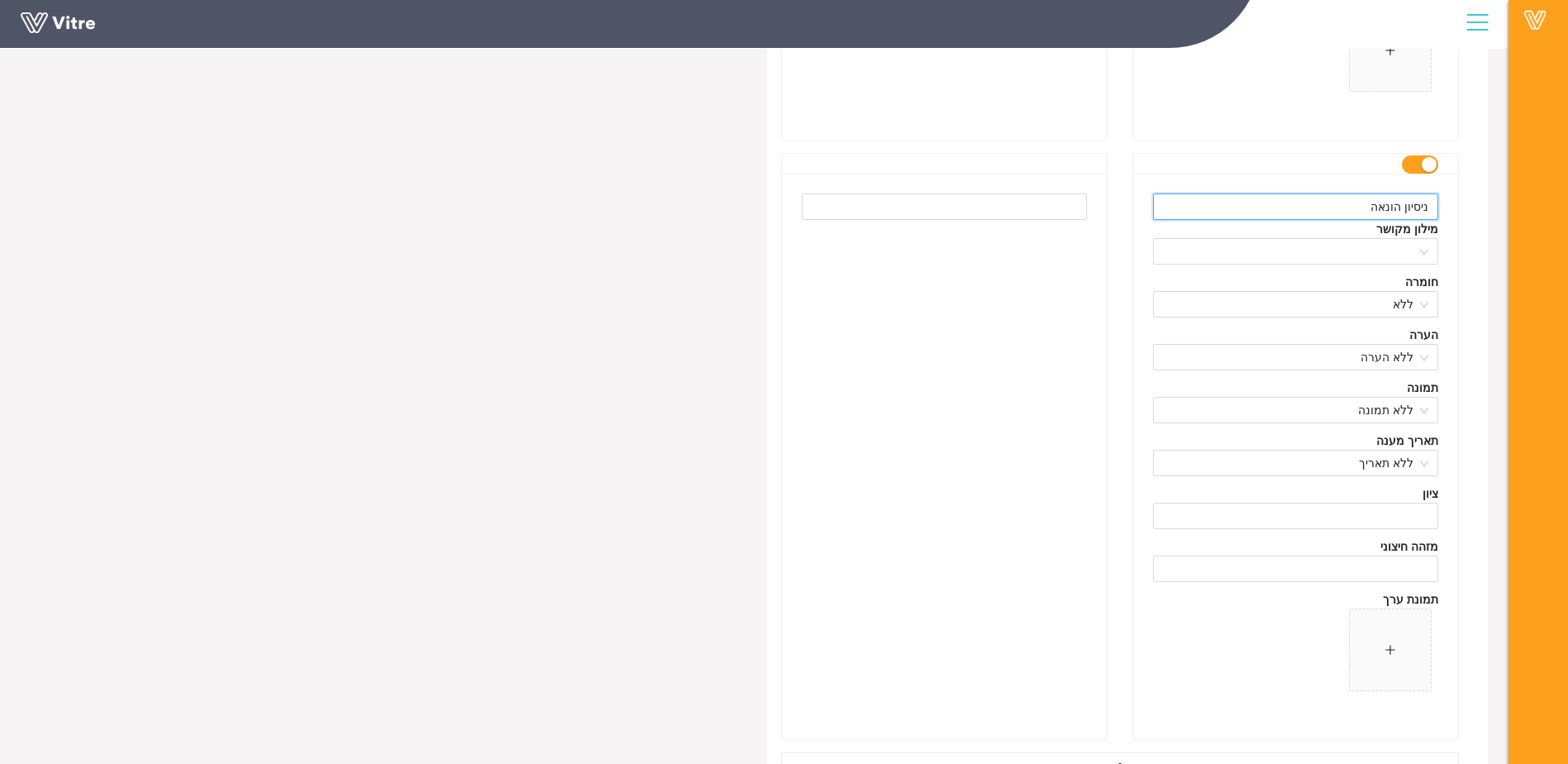
click at [1395, 212] on input "ניסיון הונאה" at bounding box center [1296, 206] width 285 height 26
type input "אחר"
click at [863, 491] on div at bounding box center [944, 457] width 325 height 566
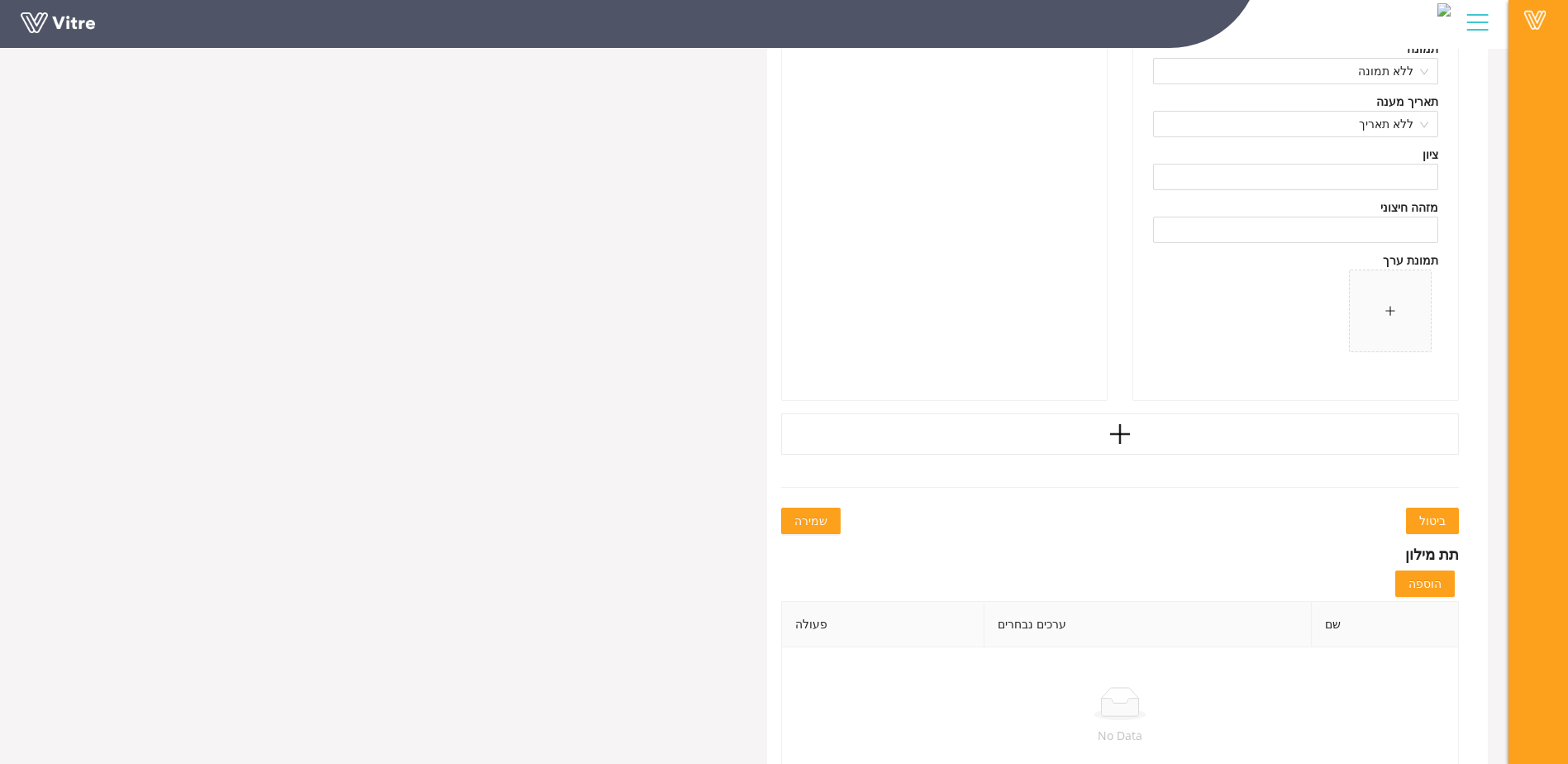
scroll to position [7783, 0]
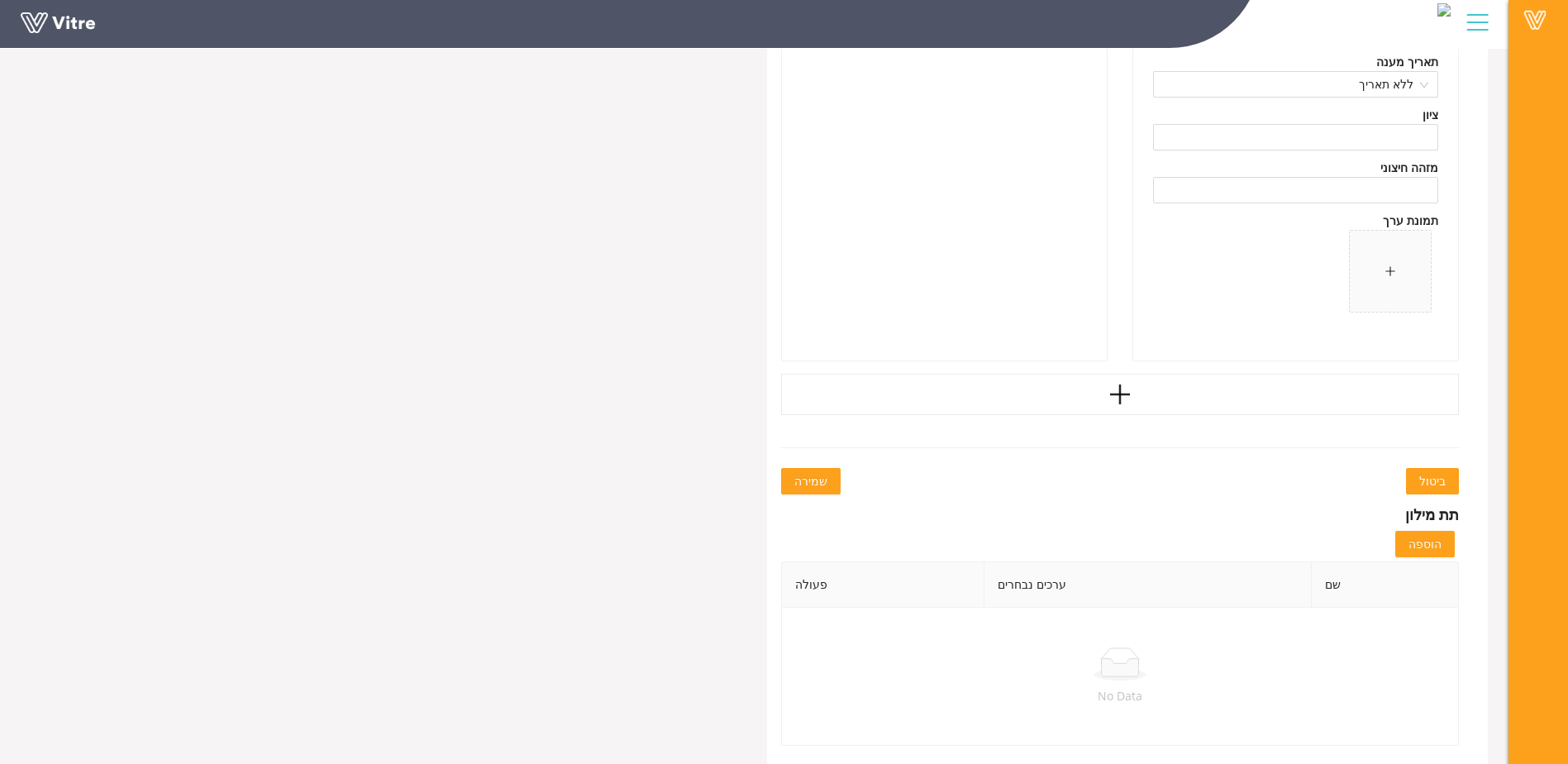
click at [823, 481] on span "שמירה" at bounding box center [811, 481] width 33 height 18
